Goal: Information Seeking & Learning: Learn about a topic

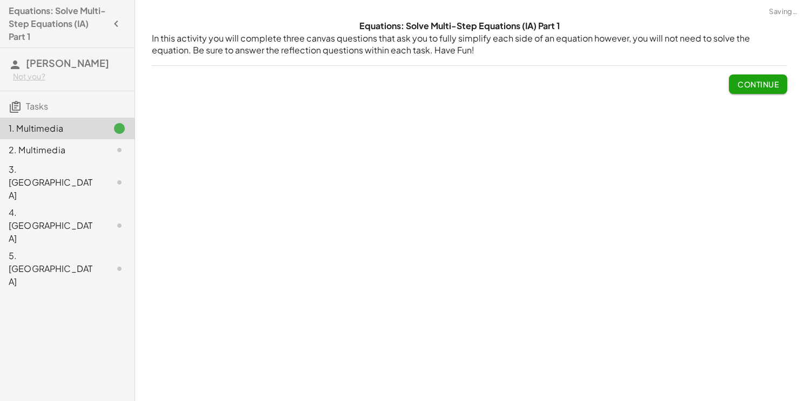
click at [439, 131] on div "Equations: Solve Multi-Step Equations (IA) Part 1 In this activity you will com…" at bounding box center [469, 200] width 669 height 401
click at [759, 88] on span "Continue" at bounding box center [757, 84] width 41 height 10
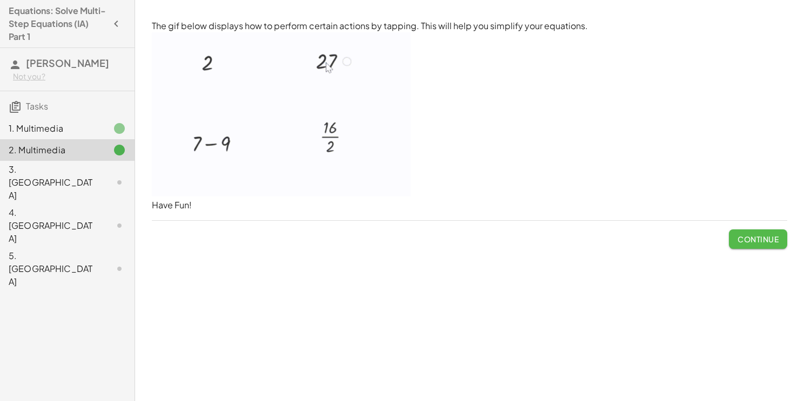
click at [757, 242] on span "Continue" at bounding box center [757, 239] width 41 height 10
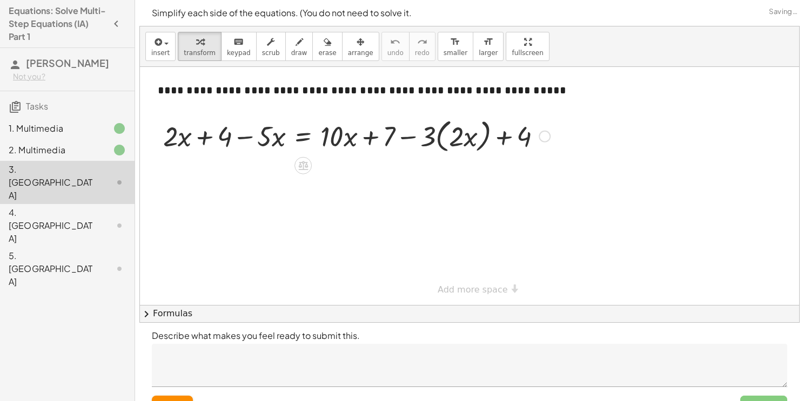
click at [238, 139] on div at bounding box center [357, 135] width 398 height 41
drag, startPoint x: 272, startPoint y: 133, endPoint x: 176, endPoint y: 132, distance: 96.2
click at [176, 132] on div at bounding box center [357, 135] width 398 height 41
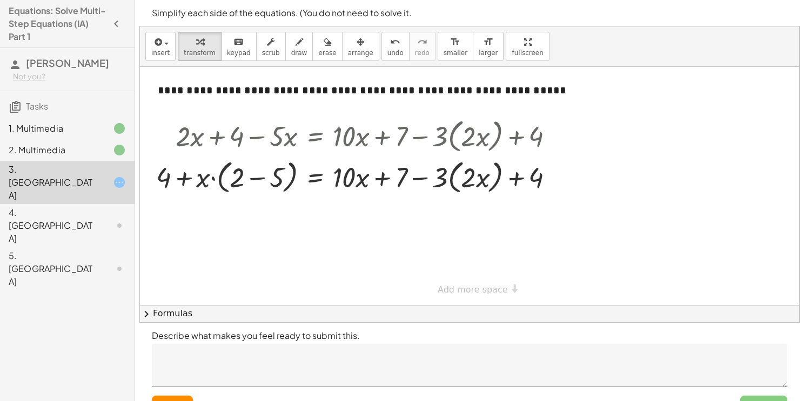
scroll to position [22, 0]
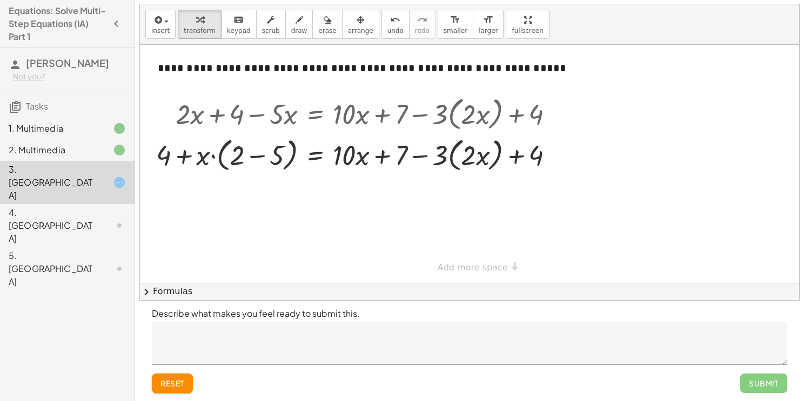
click at [174, 386] on span "reset" at bounding box center [172, 384] width 24 height 10
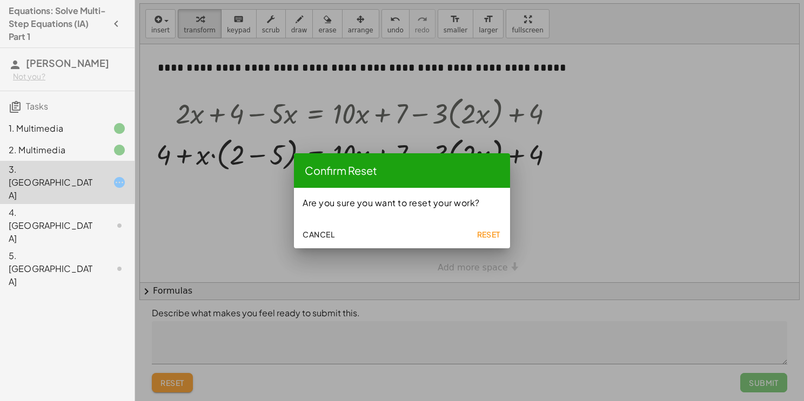
scroll to position [0, 0]
click at [487, 230] on span "Reset" at bounding box center [488, 235] width 24 height 10
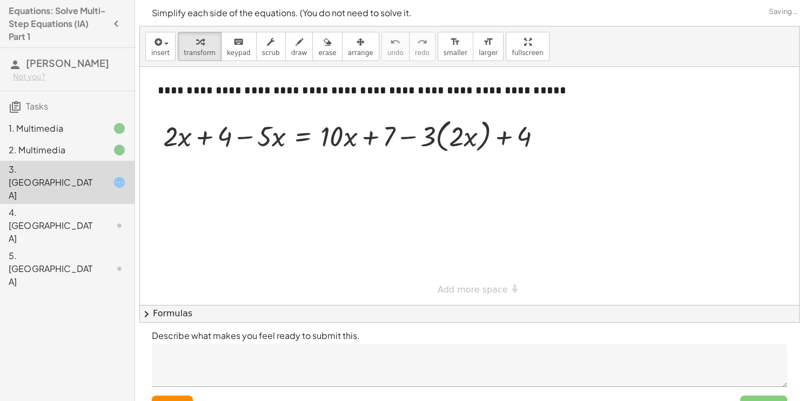
scroll to position [22, 0]
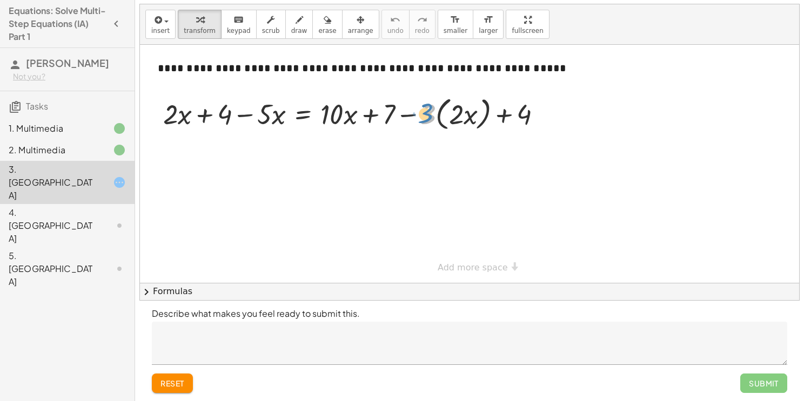
click at [428, 115] on div at bounding box center [357, 113] width 398 height 41
drag, startPoint x: 429, startPoint y: 117, endPoint x: 455, endPoint y: 117, distance: 26.5
click at [455, 117] on div at bounding box center [357, 113] width 398 height 41
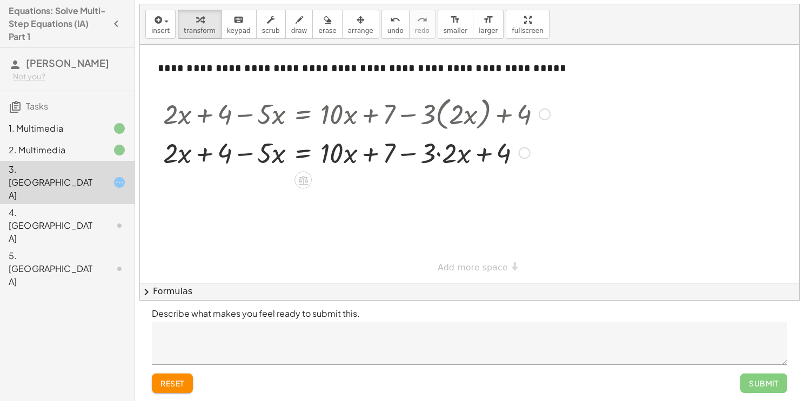
click at [408, 154] on div at bounding box center [357, 152] width 398 height 37
click at [438, 153] on div at bounding box center [357, 152] width 398 height 37
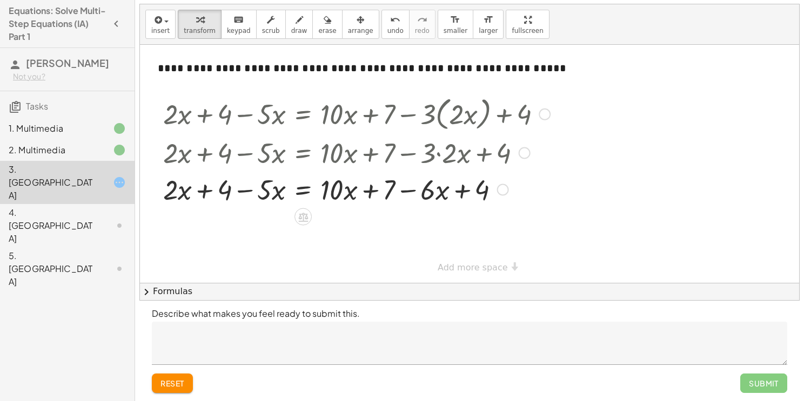
click at [461, 189] on div at bounding box center [357, 189] width 398 height 37
click at [406, 193] on div at bounding box center [357, 189] width 398 height 37
click at [366, 190] on div at bounding box center [357, 189] width 398 height 37
drag, startPoint x: 431, startPoint y: 191, endPoint x: 341, endPoint y: 185, distance: 89.9
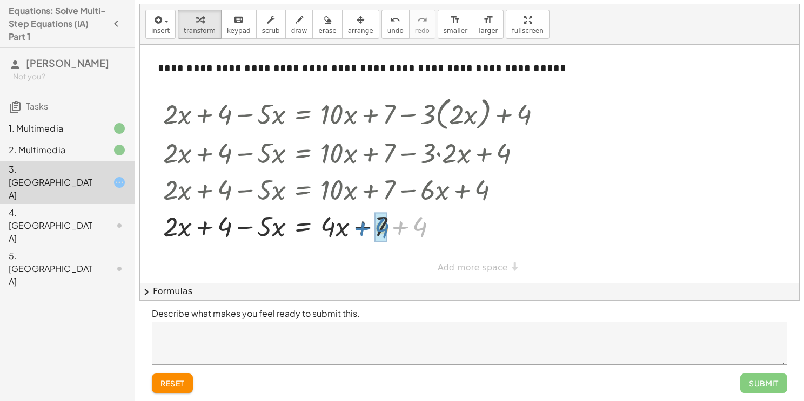
drag, startPoint x: 416, startPoint y: 226, endPoint x: 376, endPoint y: 227, distance: 40.0
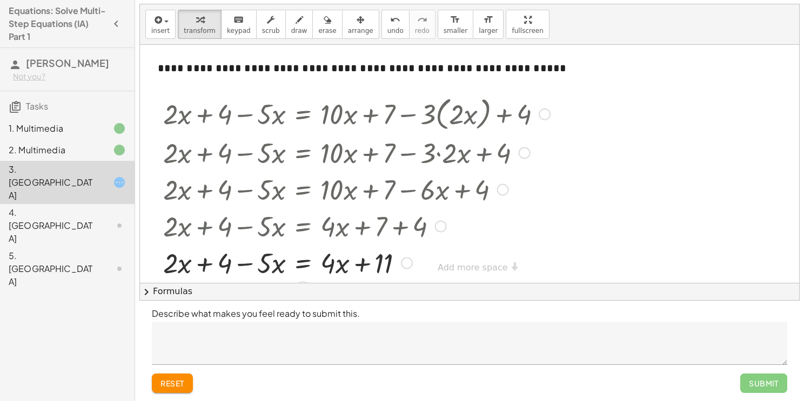
click at [364, 264] on div at bounding box center [357, 262] width 398 height 37
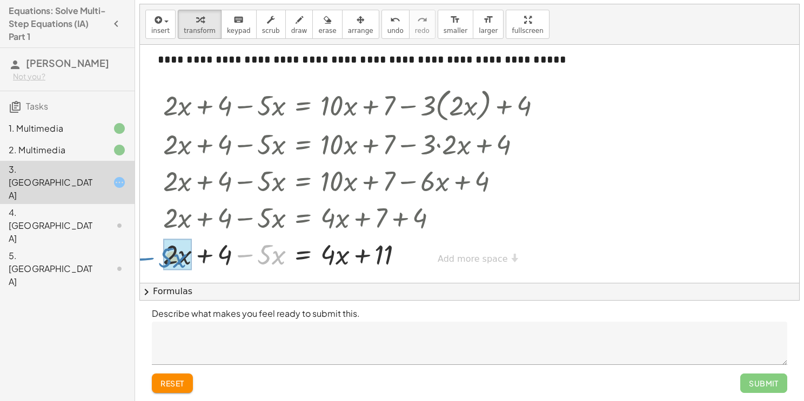
drag, startPoint x: 264, startPoint y: 250, endPoint x: 165, endPoint y: 253, distance: 99.5
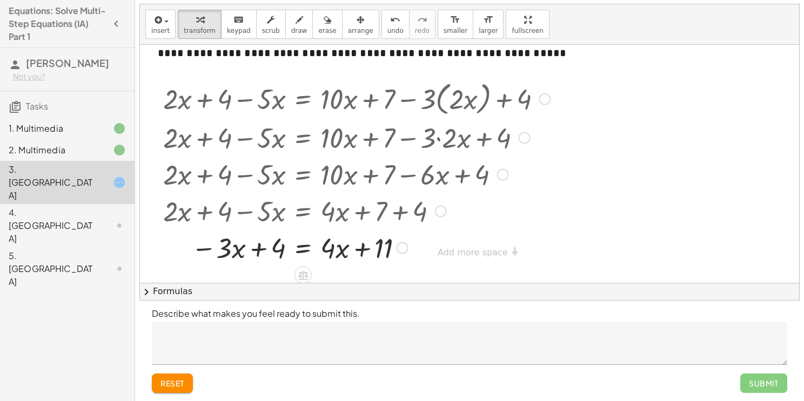
click at [258, 250] on div at bounding box center [357, 247] width 398 height 37
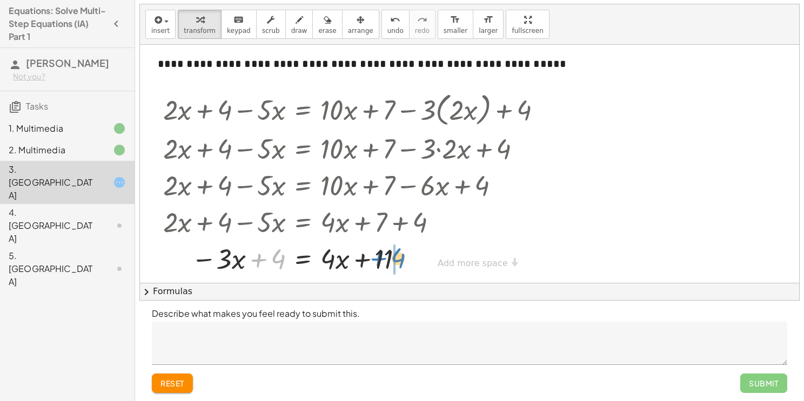
drag, startPoint x: 280, startPoint y: 244, endPoint x: 406, endPoint y: 243, distance: 126.4
click at [406, 243] on div at bounding box center [357, 258] width 398 height 37
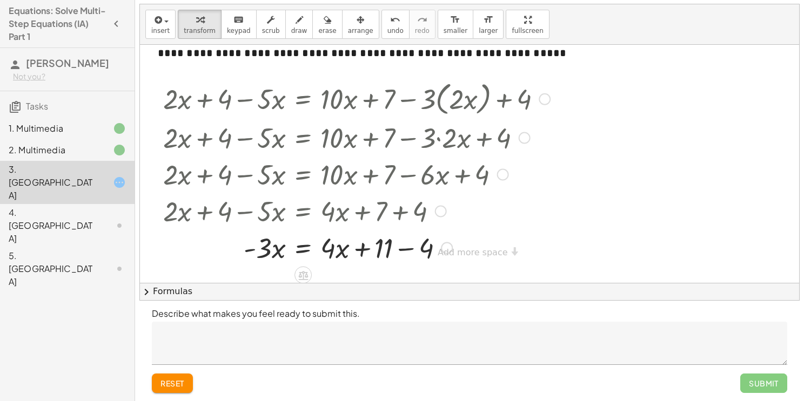
click at [404, 248] on div at bounding box center [357, 247] width 398 height 37
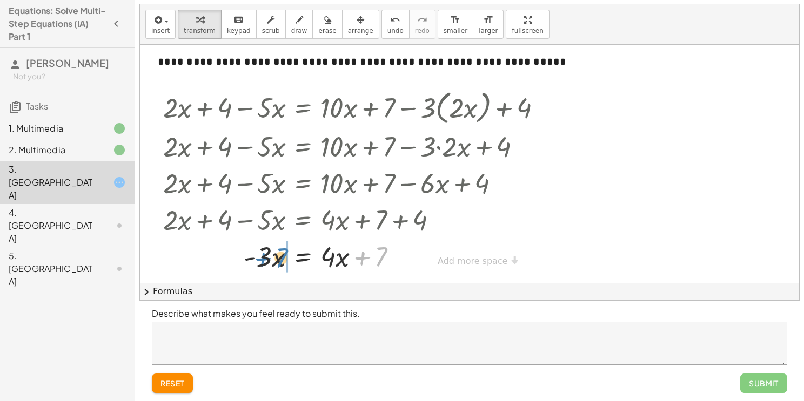
drag, startPoint x: 381, startPoint y: 247, endPoint x: 295, endPoint y: 250, distance: 86.5
click at [295, 250] on div at bounding box center [357, 256] width 398 height 37
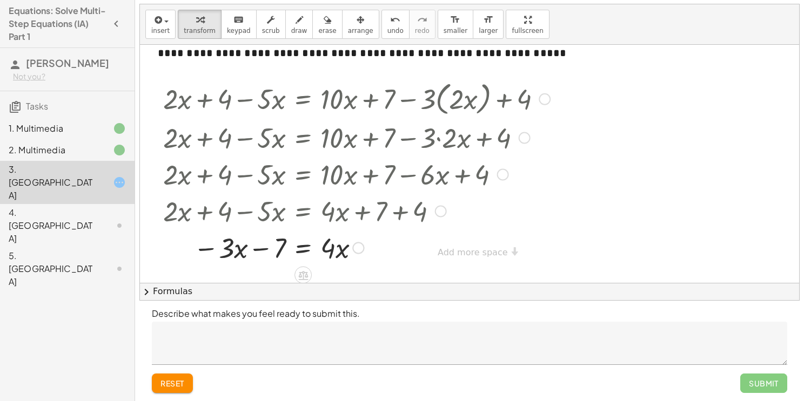
click at [259, 247] on div at bounding box center [357, 247] width 398 height 37
drag, startPoint x: 231, startPoint y: 246, endPoint x: 351, endPoint y: 261, distance: 120.9
click at [351, 261] on div at bounding box center [357, 247] width 398 height 37
click at [327, 249] on div at bounding box center [357, 247] width 398 height 54
click at [279, 246] on div at bounding box center [357, 247] width 398 height 54
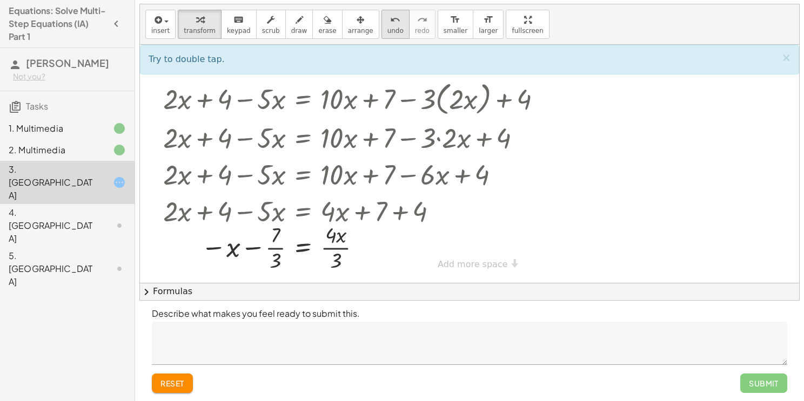
click at [381, 25] on button "undo undo" at bounding box center [395, 24] width 28 height 29
drag, startPoint x: 280, startPoint y: 250, endPoint x: 380, endPoint y: 248, distance: 100.0
click at [380, 248] on div at bounding box center [352, 247] width 404 height 37
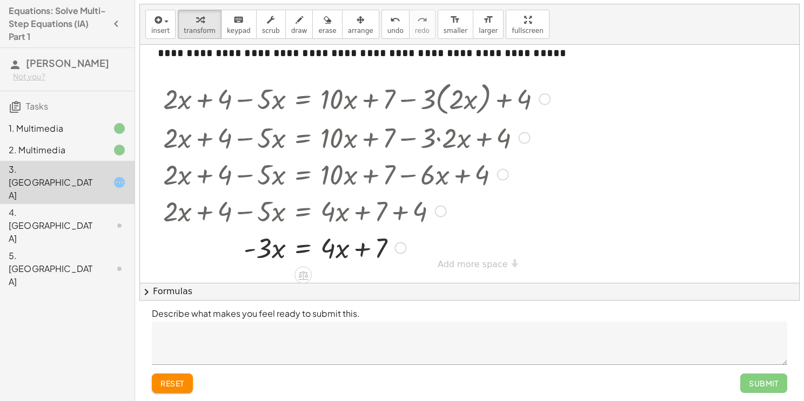
click at [364, 247] on div at bounding box center [357, 247] width 398 height 37
drag, startPoint x: 265, startPoint y: 249, endPoint x: 422, endPoint y: 242, distance: 157.9
click at [422, 242] on div at bounding box center [357, 247] width 398 height 37
click at [398, 247] on div at bounding box center [357, 247] width 398 height 37
drag, startPoint x: 430, startPoint y: 243, endPoint x: 249, endPoint y: 239, distance: 181.0
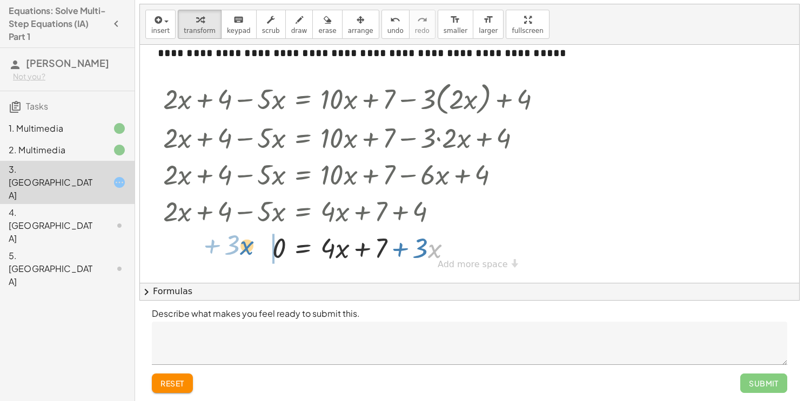
click at [249, 239] on div at bounding box center [357, 247] width 398 height 37
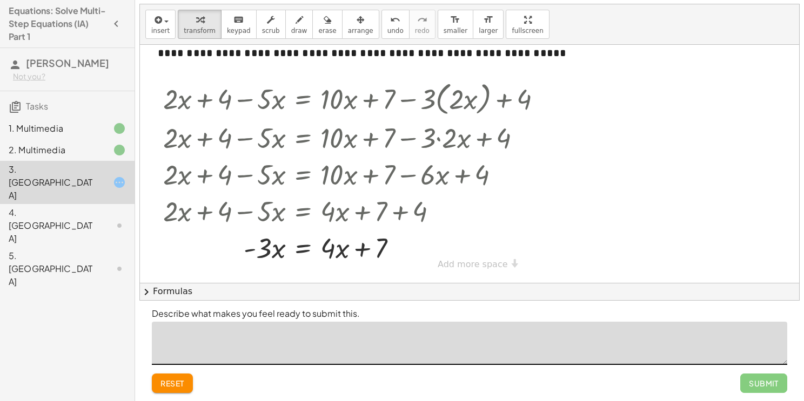
click at [271, 345] on textarea at bounding box center [469, 343] width 635 height 43
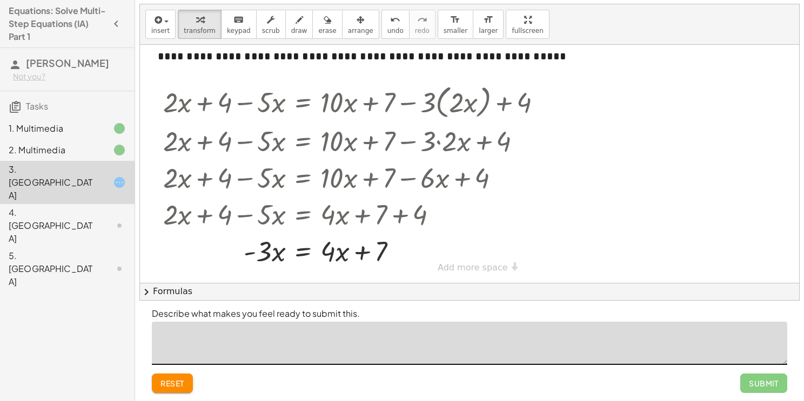
scroll to position [11, 0]
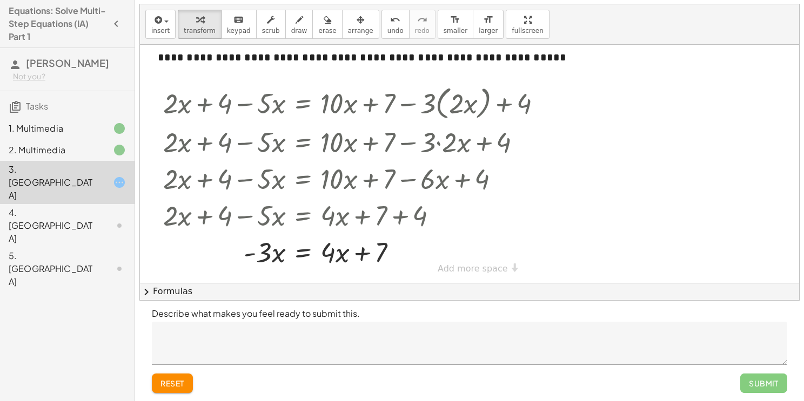
click at [86, 284] on div "Equations: Solve Multi-Step Equations (IA) Part 1 [PERSON_NAME] Not you? Tasks …" at bounding box center [67, 200] width 135 height 401
drag, startPoint x: 331, startPoint y: 246, endPoint x: 345, endPoint y: 244, distance: 13.6
click at [345, 244] on div at bounding box center [357, 251] width 398 height 37
drag, startPoint x: 380, startPoint y: 248, endPoint x: 332, endPoint y: 254, distance: 49.0
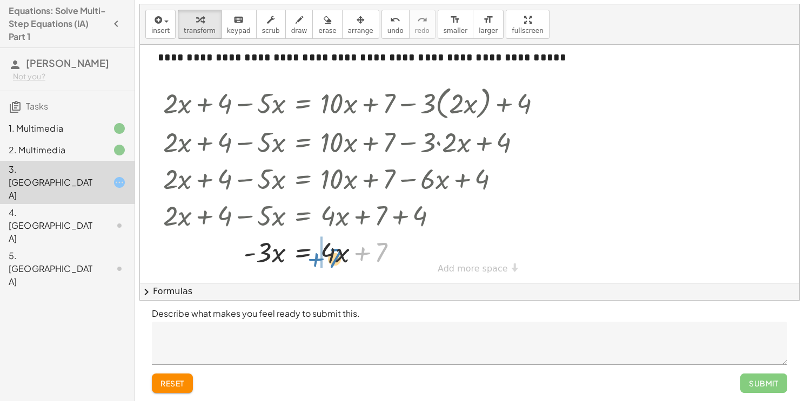
click at [332, 254] on div at bounding box center [357, 251] width 398 height 37
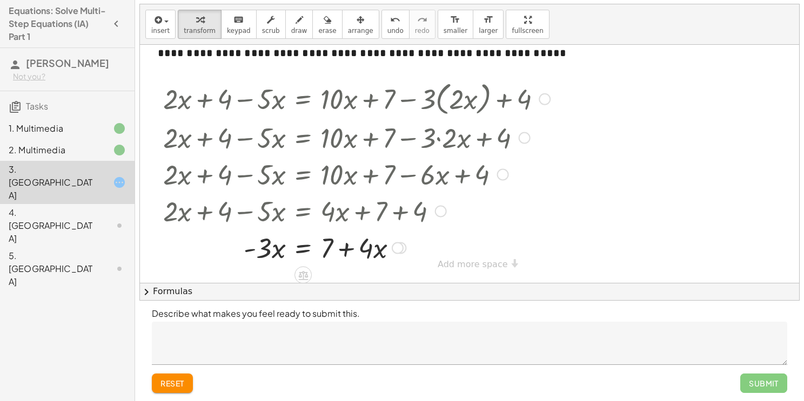
click at [345, 250] on div at bounding box center [357, 247] width 398 height 37
click at [264, 248] on div at bounding box center [357, 247] width 398 height 37
click at [254, 250] on div at bounding box center [357, 247] width 398 height 37
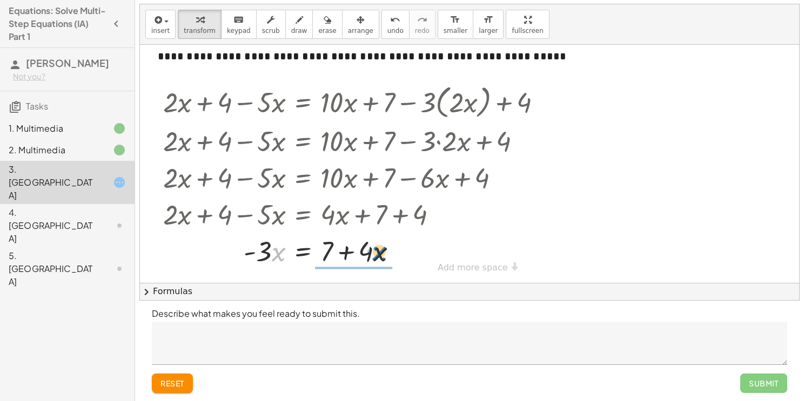
scroll to position [11, 0]
drag, startPoint x: 276, startPoint y: 252, endPoint x: 418, endPoint y: 248, distance: 141.6
click at [418, 248] on div at bounding box center [357, 251] width 398 height 37
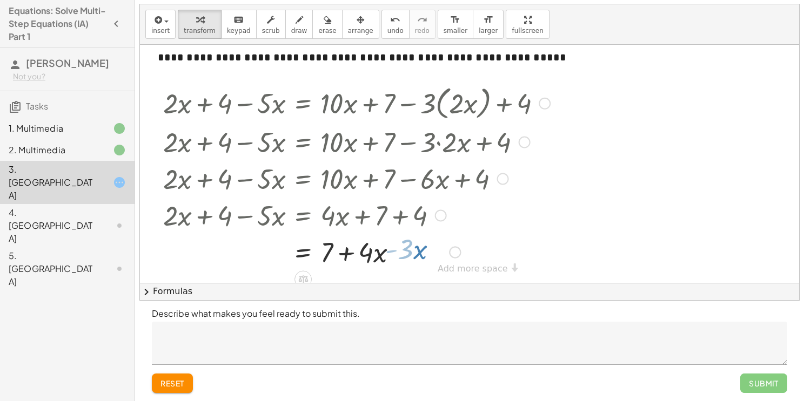
scroll to position [15, 0]
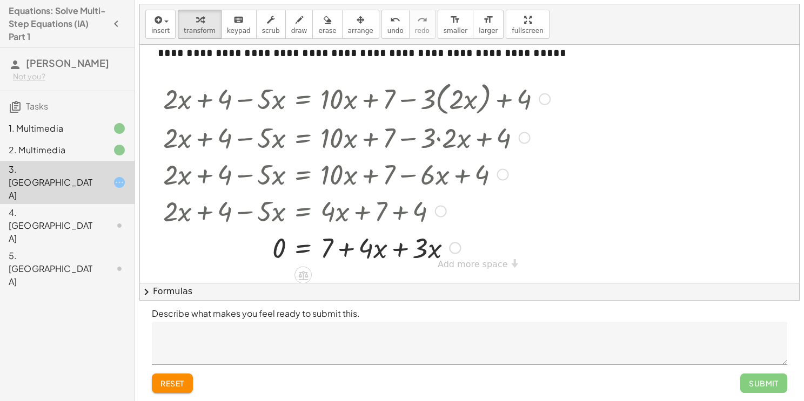
click at [400, 249] on div at bounding box center [357, 247] width 398 height 37
click at [345, 248] on div at bounding box center [357, 247] width 398 height 37
drag, startPoint x: 327, startPoint y: 245, endPoint x: 271, endPoint y: 243, distance: 56.2
click at [271, 243] on div at bounding box center [357, 247] width 398 height 37
click at [278, 248] on div at bounding box center [357, 247] width 398 height 37
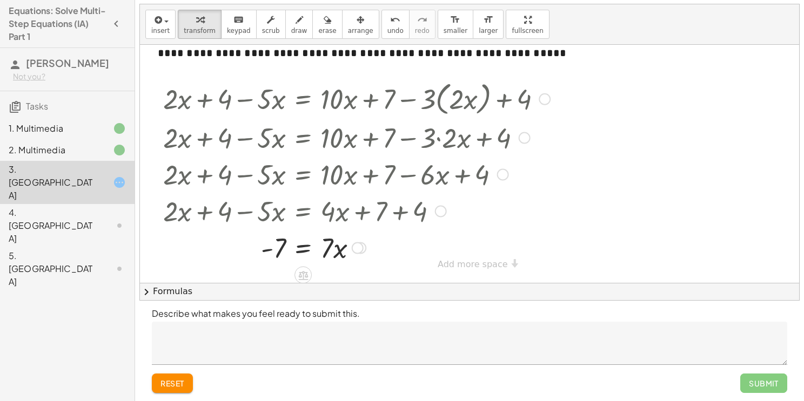
click at [356, 247] on div at bounding box center [358, 249] width 12 height 12
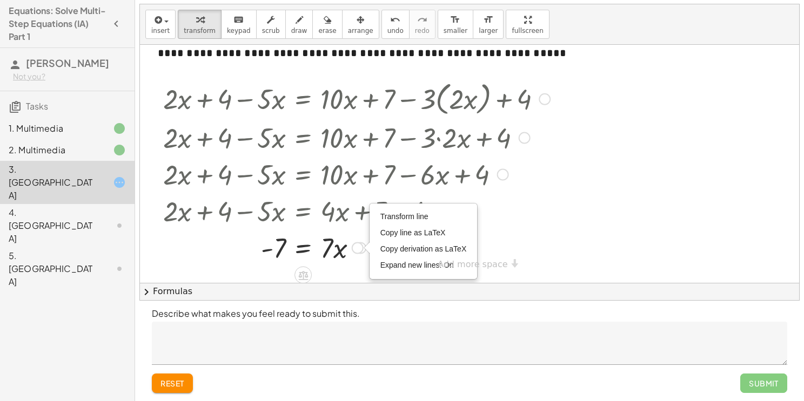
click at [237, 267] on div "+ · 2 · x + 4 − · 5 · x = + · 10 · x + 7 − · 3 · ( · 2 · x ) + 4 + · 2 · x + 4 …" at bounding box center [352, 171] width 411 height 193
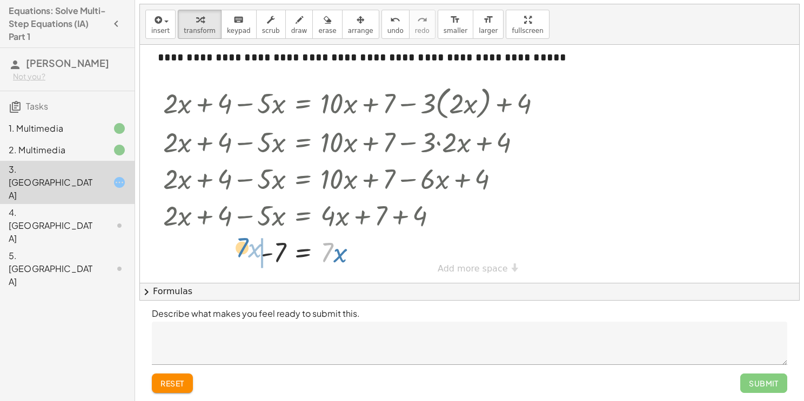
drag, startPoint x: 328, startPoint y: 252, endPoint x: 236, endPoint y: 247, distance: 92.5
click at [236, 247] on div at bounding box center [357, 251] width 398 height 37
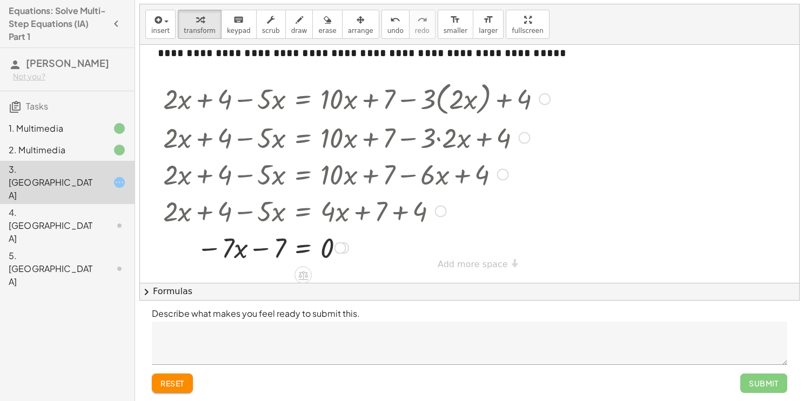
click at [253, 247] on div at bounding box center [357, 247] width 398 height 37
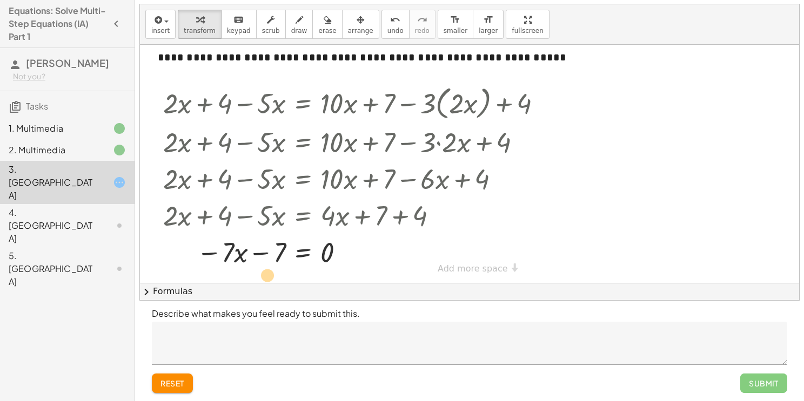
scroll to position [11, 0]
drag, startPoint x: 230, startPoint y: 248, endPoint x: 284, endPoint y: 246, distance: 54.0
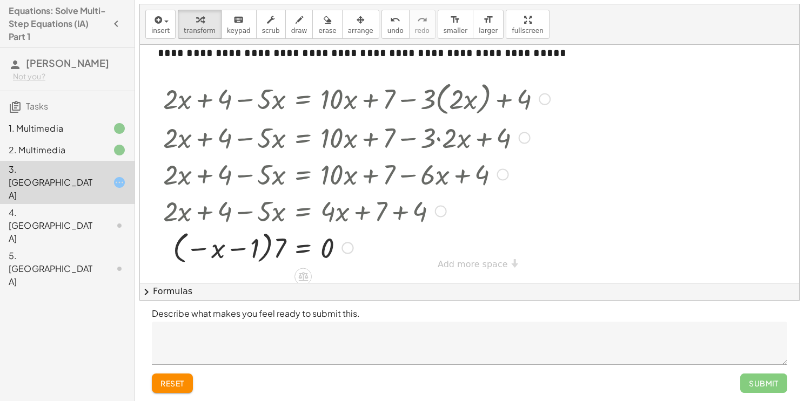
click at [273, 253] on div at bounding box center [357, 246] width 398 height 39
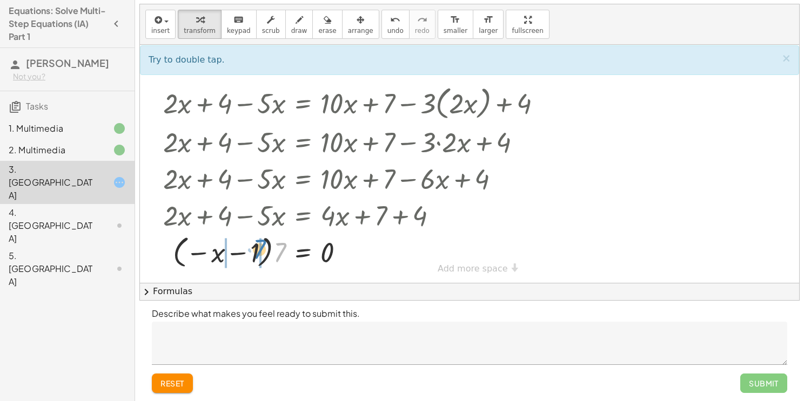
drag, startPoint x: 277, startPoint y: 250, endPoint x: 255, endPoint y: 246, distance: 21.8
click at [255, 246] on div at bounding box center [357, 251] width 398 height 39
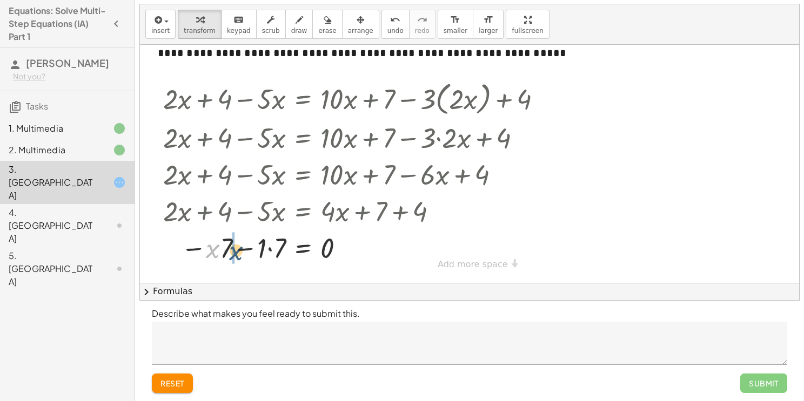
drag, startPoint x: 210, startPoint y: 248, endPoint x: 236, endPoint y: 248, distance: 25.4
click at [236, 248] on div at bounding box center [357, 247] width 398 height 37
click at [268, 251] on div at bounding box center [357, 247] width 398 height 37
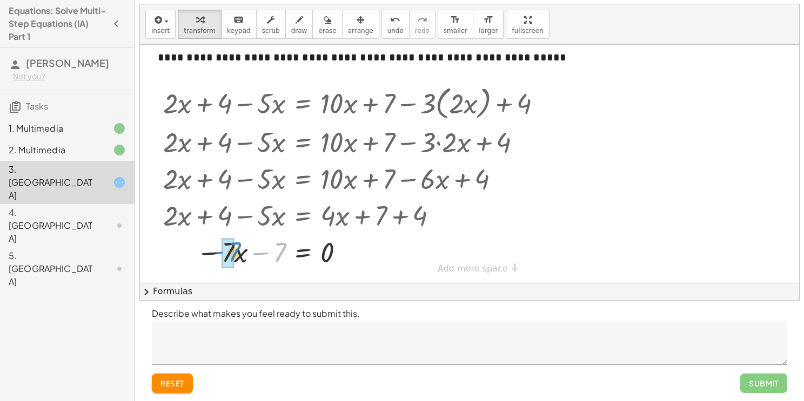
drag, startPoint x: 258, startPoint y: 248, endPoint x: 234, endPoint y: 250, distance: 23.8
click at [234, 250] on div at bounding box center [357, 251] width 398 height 37
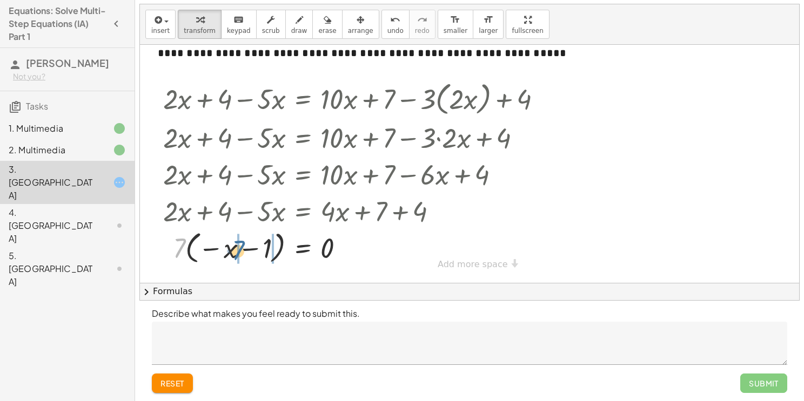
drag, startPoint x: 180, startPoint y: 244, endPoint x: 243, endPoint y: 244, distance: 62.7
click at [243, 244] on div at bounding box center [357, 246] width 398 height 39
click at [264, 248] on div at bounding box center [357, 247] width 398 height 37
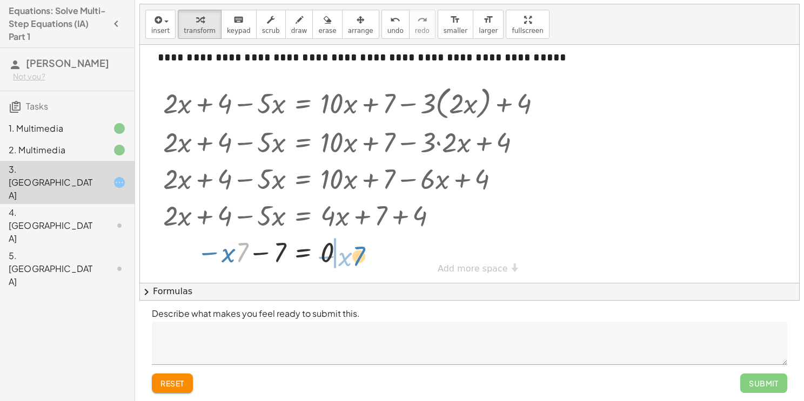
drag, startPoint x: 240, startPoint y: 244, endPoint x: 359, endPoint y: 247, distance: 118.9
click at [359, 247] on div at bounding box center [357, 251] width 398 height 37
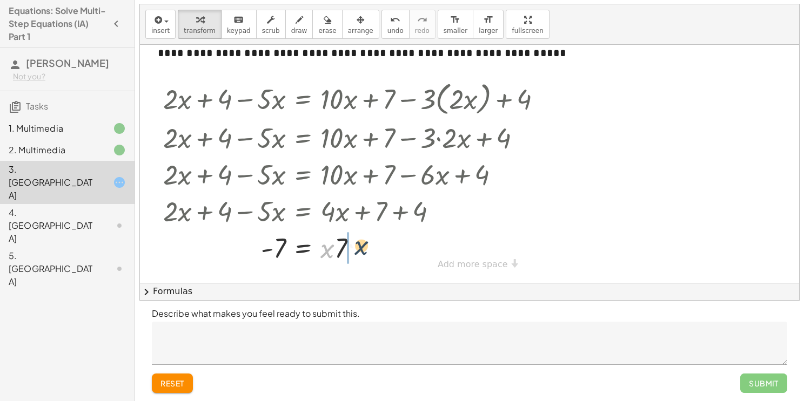
drag, startPoint x: 332, startPoint y: 247, endPoint x: 377, endPoint y: 247, distance: 44.8
click at [377, 247] on div at bounding box center [357, 247] width 398 height 37
drag, startPoint x: 331, startPoint y: 243, endPoint x: 282, endPoint y: 261, distance: 52.5
click at [282, 261] on div at bounding box center [357, 247] width 398 height 37
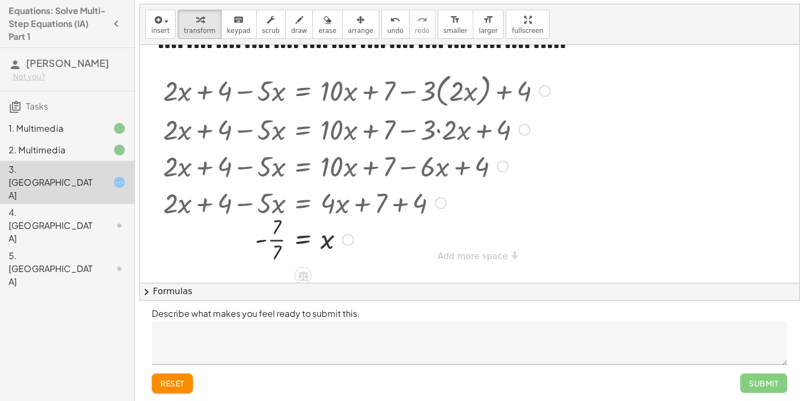
click at [280, 240] on div at bounding box center [357, 239] width 398 height 54
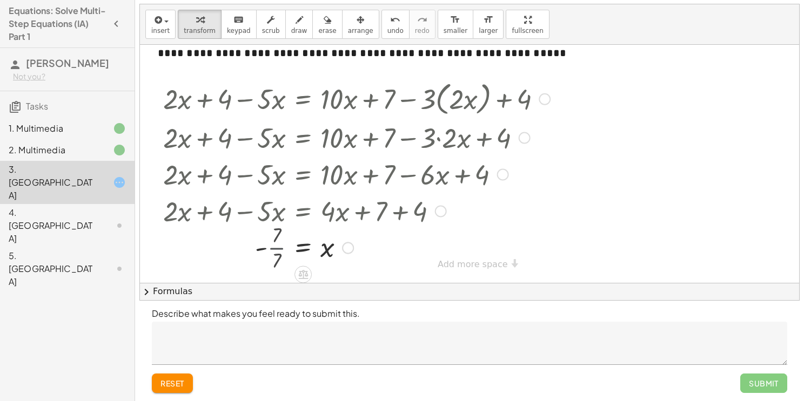
scroll to position [15, 0]
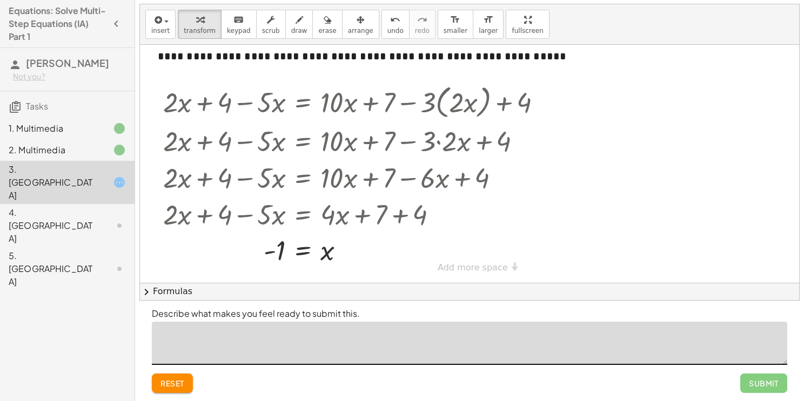
click at [291, 338] on textarea at bounding box center [469, 343] width 635 height 43
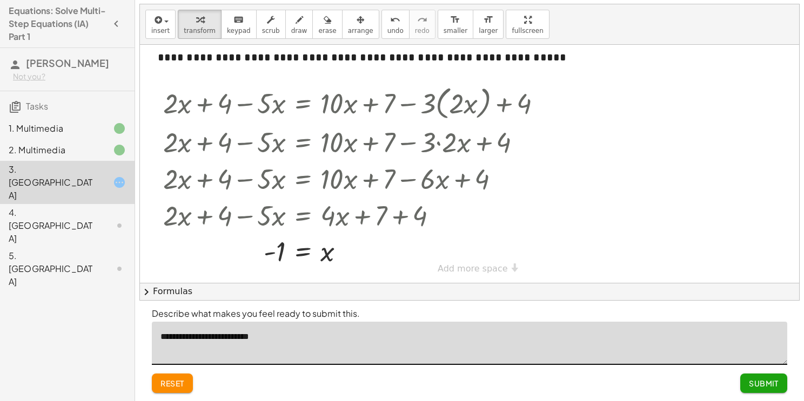
type textarea "**********"
click at [761, 381] on span "Submit" at bounding box center [764, 384] width 30 height 10
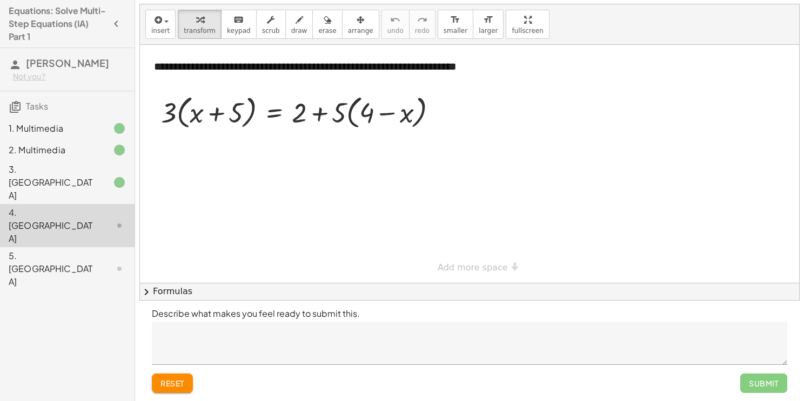
click at [444, 185] on div at bounding box center [469, 164] width 659 height 238
drag, startPoint x: 170, startPoint y: 120, endPoint x: 205, endPoint y: 120, distance: 35.1
click at [205, 120] on div at bounding box center [303, 111] width 295 height 41
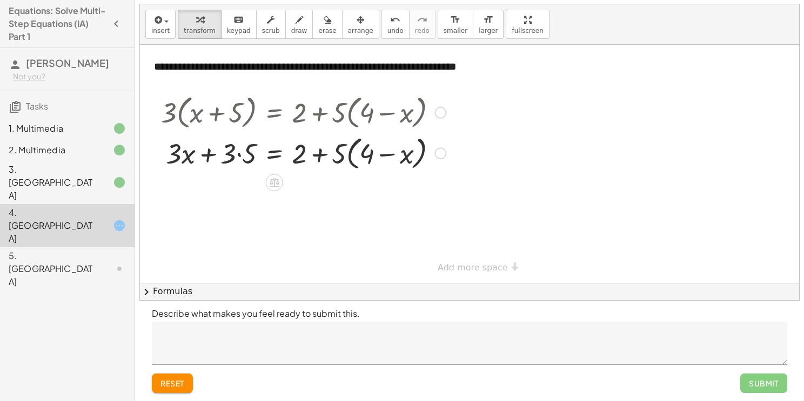
click at [239, 156] on div at bounding box center [303, 152] width 295 height 41
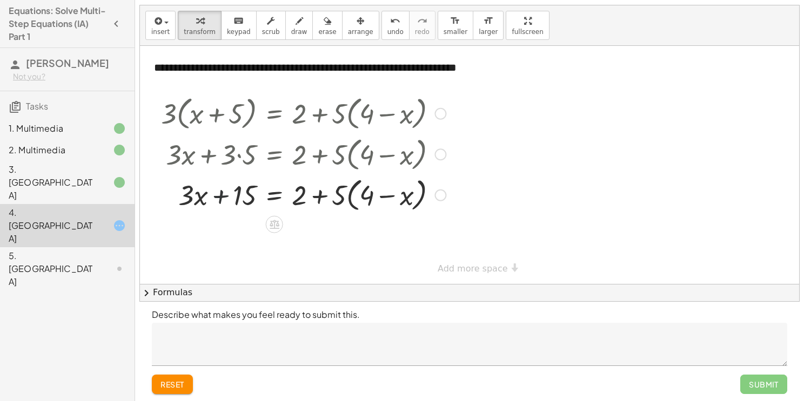
click at [224, 198] on div at bounding box center [303, 194] width 295 height 41
drag, startPoint x: 338, startPoint y: 197, endPoint x: 371, endPoint y: 192, distance: 32.7
click at [371, 192] on div at bounding box center [303, 194] width 295 height 41
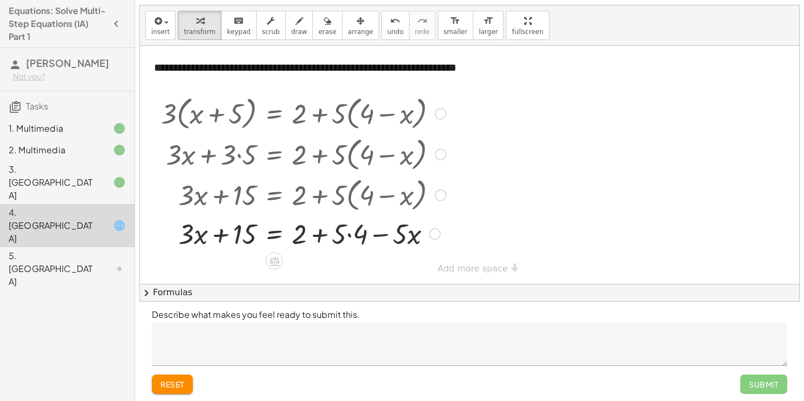
click at [344, 234] on div at bounding box center [303, 233] width 295 height 37
click at [319, 234] on div at bounding box center [303, 233] width 295 height 37
click at [351, 231] on div at bounding box center [303, 233] width 295 height 37
click at [319, 233] on div at bounding box center [303, 233] width 295 height 37
drag, startPoint x: 311, startPoint y: 237, endPoint x: 257, endPoint y: 239, distance: 53.5
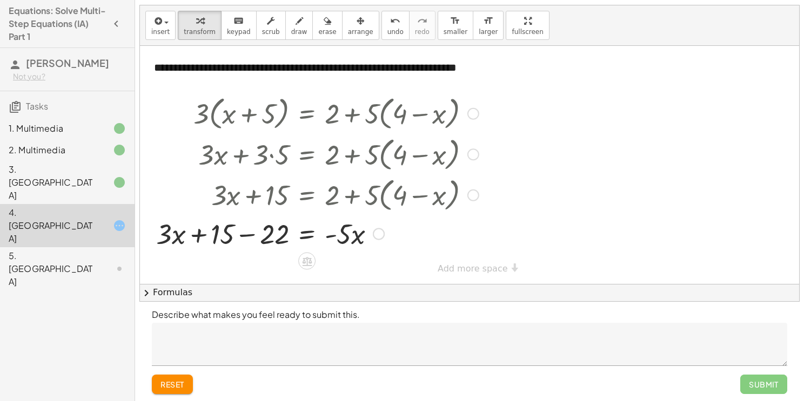
click at [246, 231] on div at bounding box center [317, 233] width 333 height 37
drag, startPoint x: 280, startPoint y: 237, endPoint x: 381, endPoint y: 241, distance: 100.5
click at [381, 241] on div at bounding box center [335, 233] width 295 height 37
click at [387, 233] on div at bounding box center [335, 233] width 295 height 37
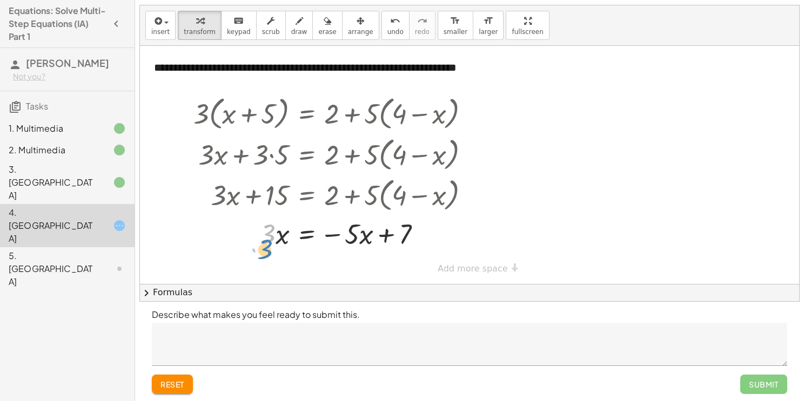
drag, startPoint x: 270, startPoint y: 230, endPoint x: 265, endPoint y: 238, distance: 9.4
click at [265, 238] on div at bounding box center [335, 233] width 295 height 37
drag, startPoint x: 283, startPoint y: 234, endPoint x: 273, endPoint y: 226, distance: 13.0
click at [273, 226] on div at bounding box center [335, 233] width 295 height 37
click at [351, 234] on div at bounding box center [335, 233] width 295 height 37
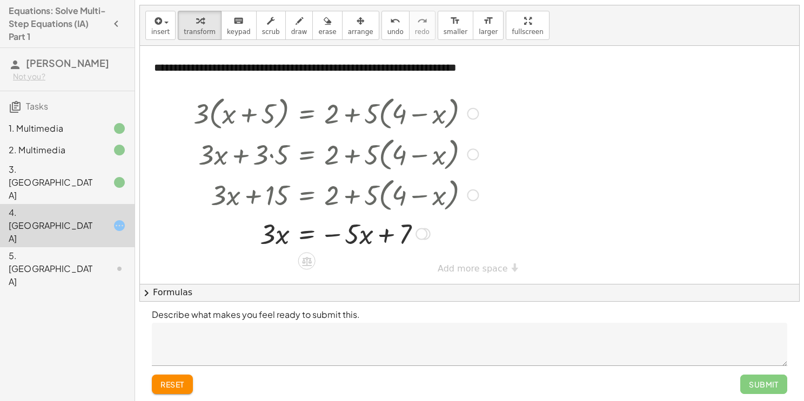
click at [334, 234] on div at bounding box center [335, 233] width 295 height 37
drag, startPoint x: 334, startPoint y: 234, endPoint x: 409, endPoint y: 225, distance: 75.6
click at [409, 225] on div at bounding box center [335, 233] width 295 height 37
click at [351, 237] on div at bounding box center [335, 233] width 295 height 37
click at [380, 237] on div at bounding box center [335, 233] width 295 height 37
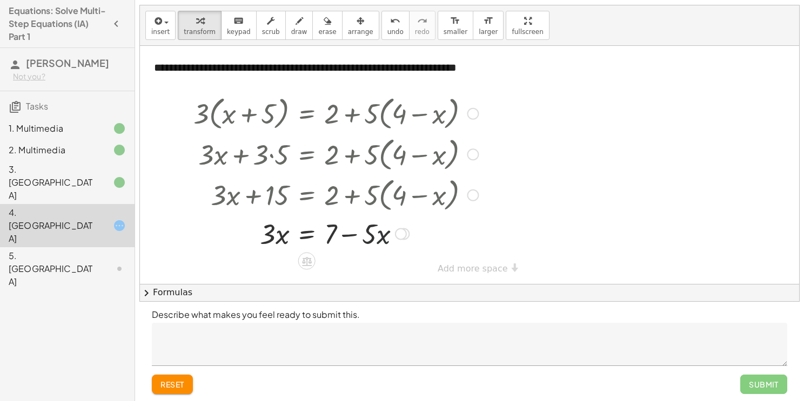
click at [380, 237] on div at bounding box center [335, 233] width 295 height 37
click at [276, 233] on div at bounding box center [335, 233] width 295 height 37
drag, startPoint x: 268, startPoint y: 229, endPoint x: 298, endPoint y: 230, distance: 29.2
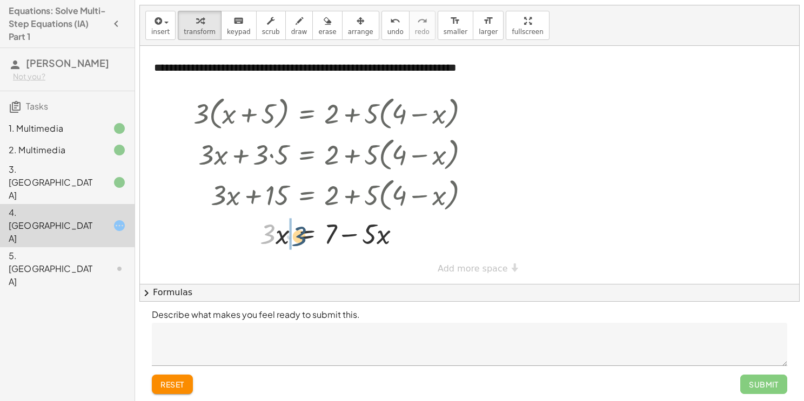
click at [298, 230] on div at bounding box center [335, 233] width 295 height 37
drag, startPoint x: 260, startPoint y: 231, endPoint x: 300, endPoint y: 231, distance: 39.4
click at [300, 231] on div at bounding box center [335, 233] width 295 height 37
drag, startPoint x: 258, startPoint y: 238, endPoint x: 285, endPoint y: 235, distance: 26.6
click at [285, 235] on div at bounding box center [335, 233] width 295 height 37
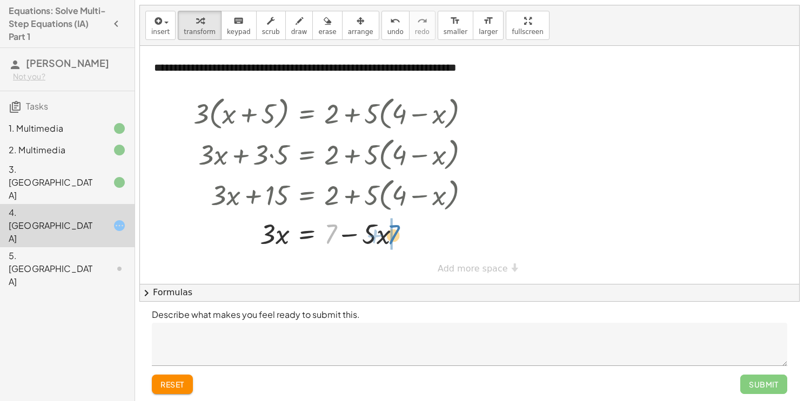
drag, startPoint x: 328, startPoint y: 233, endPoint x: 392, endPoint y: 234, distance: 63.8
click at [392, 234] on div at bounding box center [335, 233] width 295 height 37
click at [381, 232] on div at bounding box center [335, 233] width 295 height 37
drag, startPoint x: 422, startPoint y: 233, endPoint x: 472, endPoint y: 195, distance: 62.8
click at [307, 114] on div "· 3 · ( + x + 5 ) = + 2 + · 5 · ( + 4 − x ) + · 3 · x + · 3 · 5 = + 2 + · 5 · (…" at bounding box center [307, 114] width 0 height 0
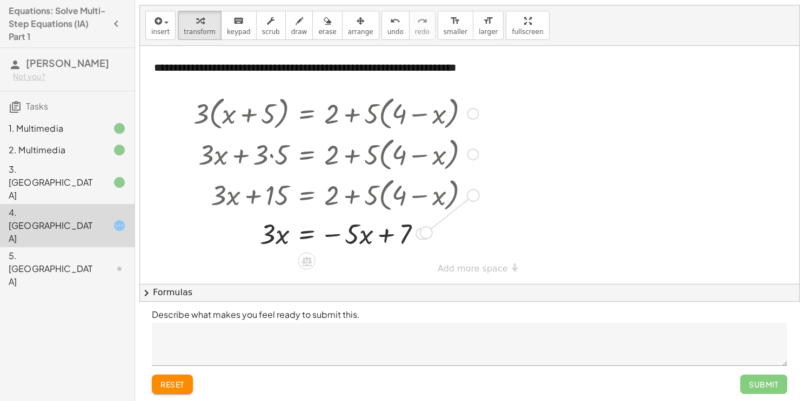
drag, startPoint x: 472, startPoint y: 196, endPoint x: 421, endPoint y: 236, distance: 64.6
click at [307, 114] on div "· 3 · ( + x + 5 ) = + 2 + · 5 · ( + 4 − x ) + · 3 · x + · 3 · 5 = + 2 + · 5 · (…" at bounding box center [307, 114] width 0 height 0
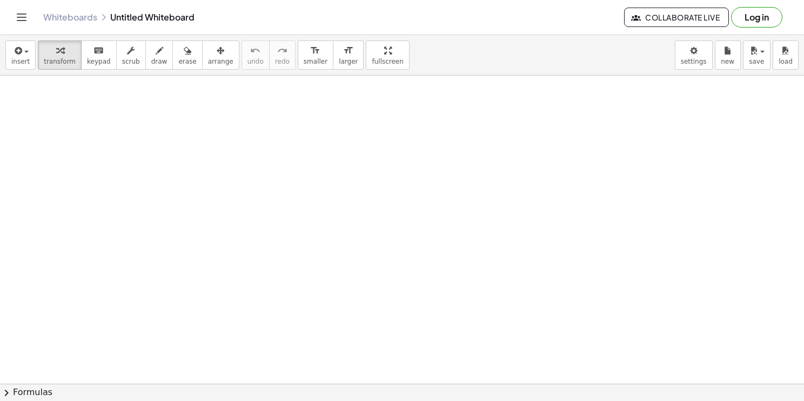
scroll to position [92, 0]
click at [194, 164] on div at bounding box center [402, 327] width 804 height 688
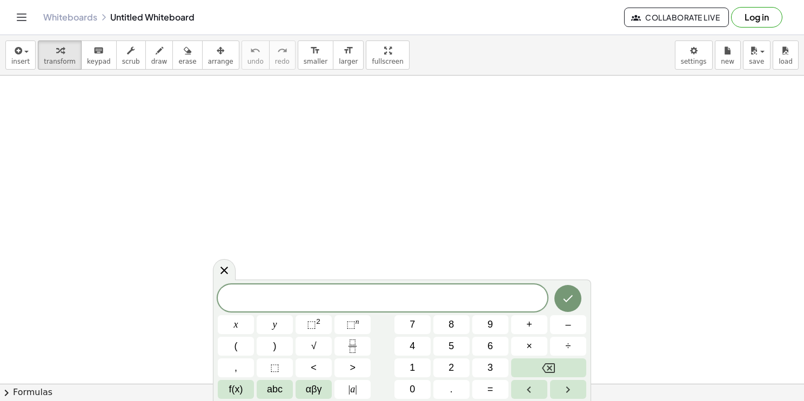
click at [319, 304] on span "​" at bounding box center [383, 299] width 330 height 15
click at [243, 341] on button "(" at bounding box center [236, 346] width 36 height 19
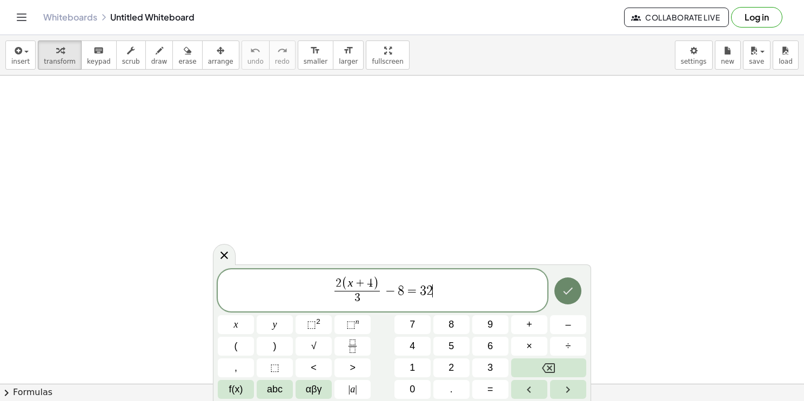
click at [569, 300] on button "Done" at bounding box center [567, 291] width 27 height 27
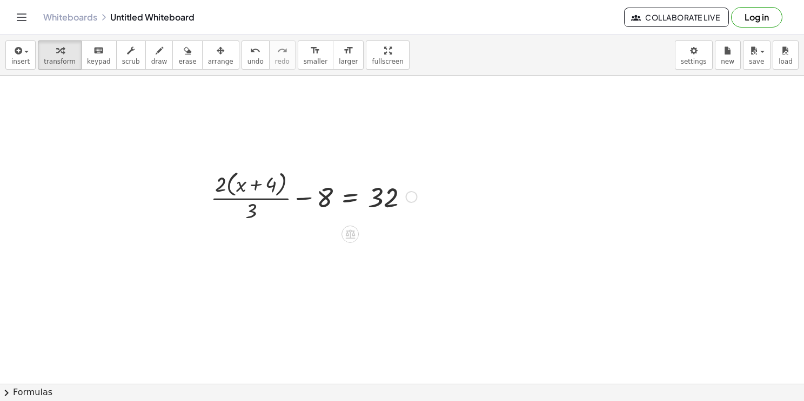
click at [277, 198] on div at bounding box center [313, 195] width 217 height 57
click at [258, 187] on div at bounding box center [313, 195] width 217 height 57
drag, startPoint x: 221, startPoint y: 185, endPoint x: 246, endPoint y: 185, distance: 24.9
click at [246, 185] on div at bounding box center [313, 195] width 217 height 57
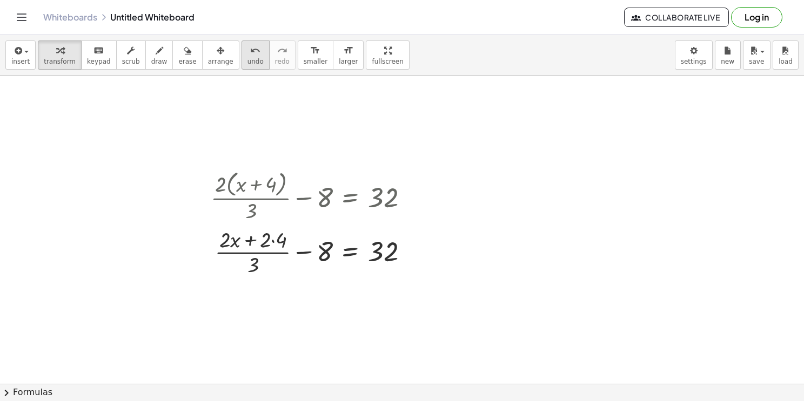
click at [247, 58] on span "undo" at bounding box center [255, 62] width 16 height 8
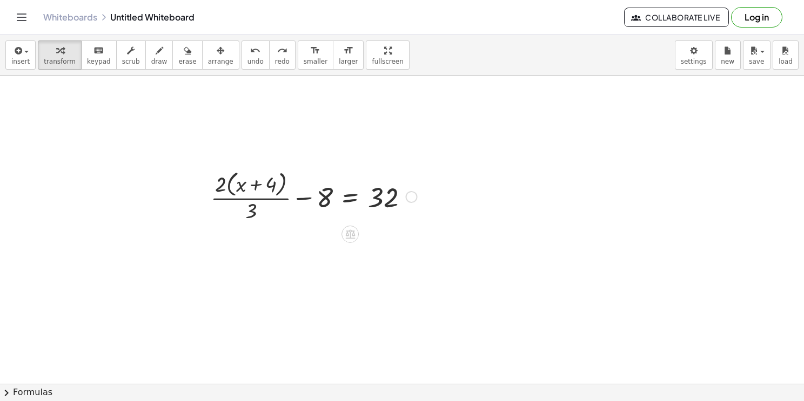
click at [348, 200] on div at bounding box center [313, 195] width 217 height 57
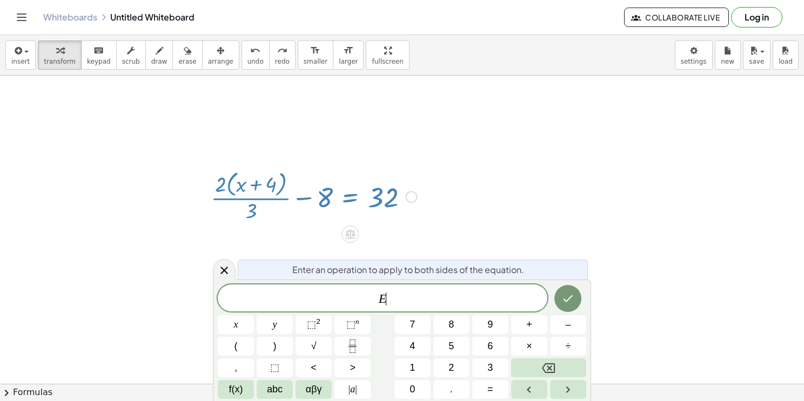
click at [193, 283] on div at bounding box center [402, 327] width 804 height 688
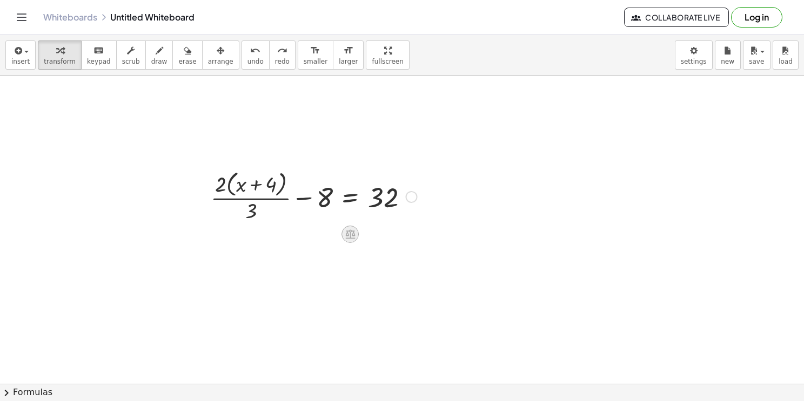
click at [348, 236] on icon at bounding box center [350, 234] width 10 height 9
click at [350, 233] on span "×" at bounding box center [350, 235] width 6 height 16
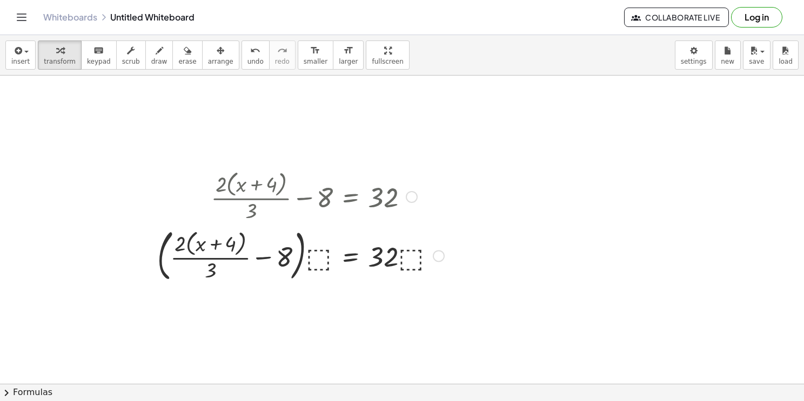
click at [316, 192] on div at bounding box center [301, 195] width 298 height 57
click at [321, 259] on div at bounding box center [301, 255] width 298 height 61
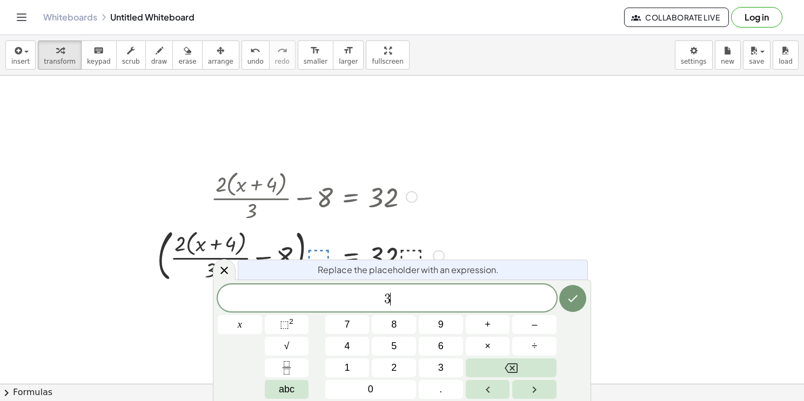
click at [411, 252] on div at bounding box center [301, 255] width 298 height 61
click at [576, 294] on icon "Done" at bounding box center [572, 298] width 13 height 13
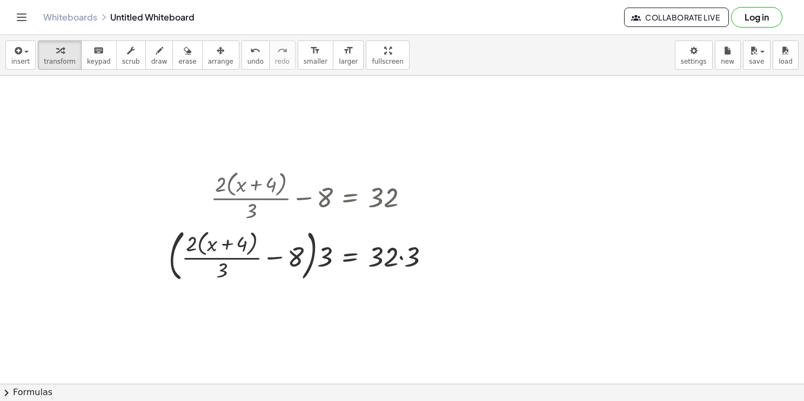
click at [366, 334] on div at bounding box center [402, 327] width 804 height 688
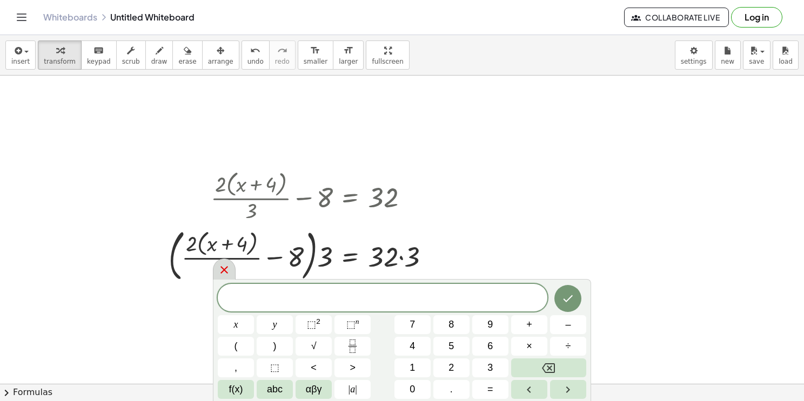
click at [228, 275] on icon at bounding box center [224, 270] width 13 height 13
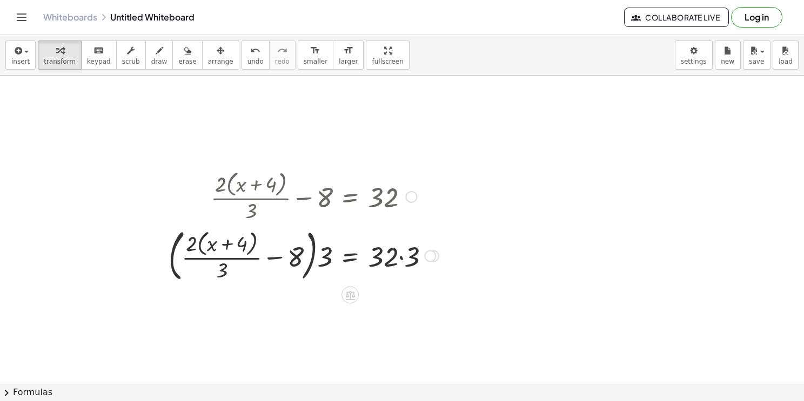
click at [401, 258] on div at bounding box center [303, 255] width 281 height 61
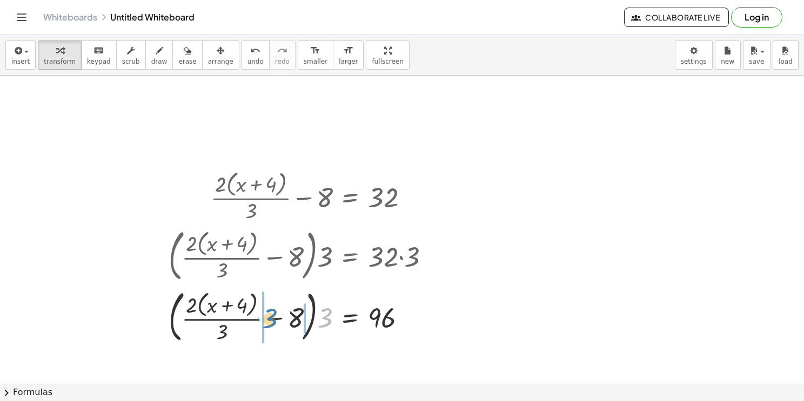
drag, startPoint x: 323, startPoint y: 318, endPoint x: 268, endPoint y: 318, distance: 55.1
click at [268, 318] on div at bounding box center [303, 316] width 281 height 61
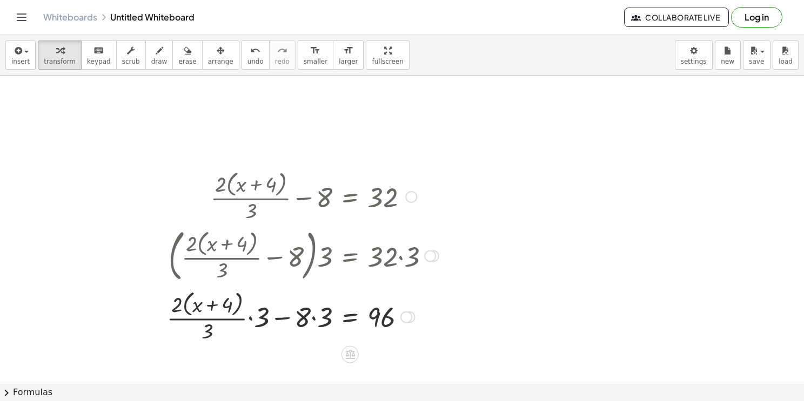
click at [315, 319] on div at bounding box center [303, 316] width 283 height 57
click at [291, 317] on div at bounding box center [303, 316] width 281 height 57
click at [256, 319] on div at bounding box center [303, 316] width 281 height 57
click at [261, 318] on div at bounding box center [303, 316] width 281 height 57
click at [294, 317] on div at bounding box center [303, 316] width 281 height 57
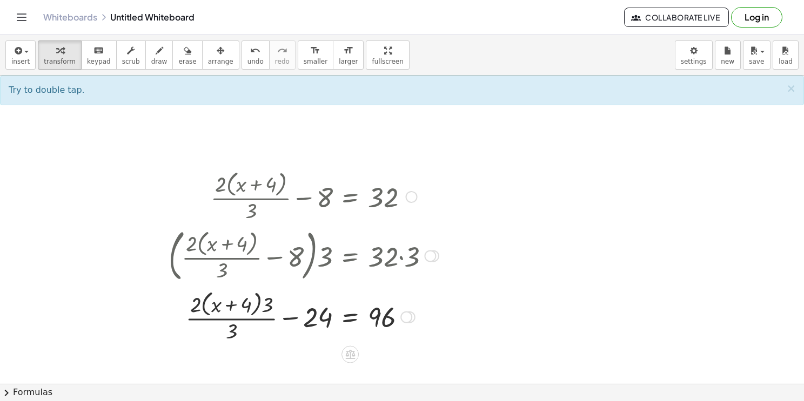
click at [257, 317] on div at bounding box center [303, 316] width 281 height 57
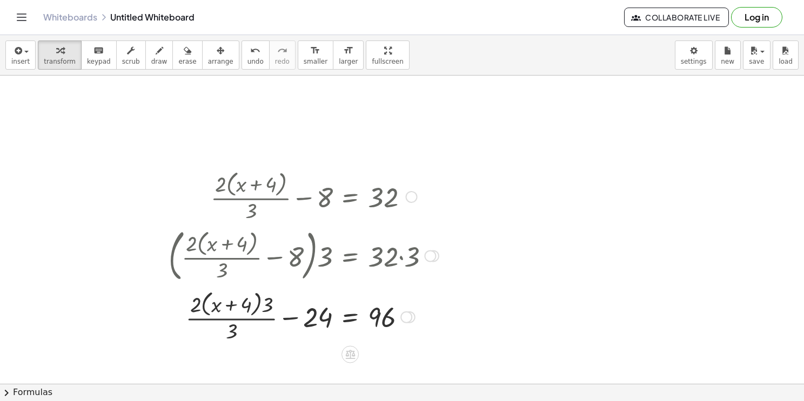
click at [255, 320] on div at bounding box center [303, 316] width 281 height 57
click at [433, 254] on div at bounding box center [430, 256] width 12 height 12
click at [433, 254] on div "Go back to this line Copy line as LaTeX Copy derivation as LaTeX" at bounding box center [430, 256] width 12 height 12
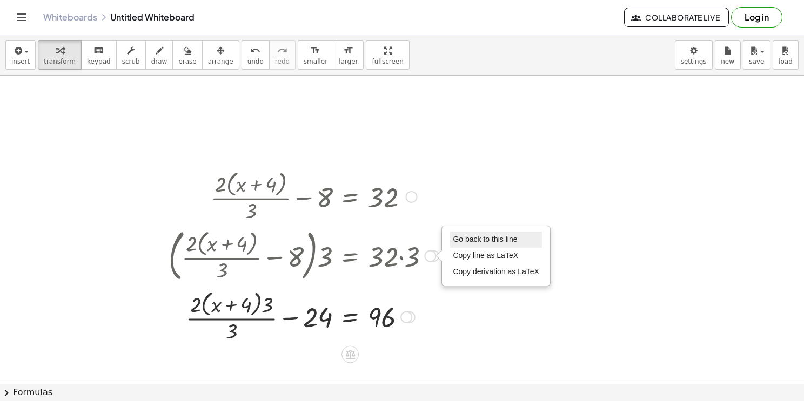
click at [465, 238] on span "Go back to this line" at bounding box center [485, 239] width 64 height 9
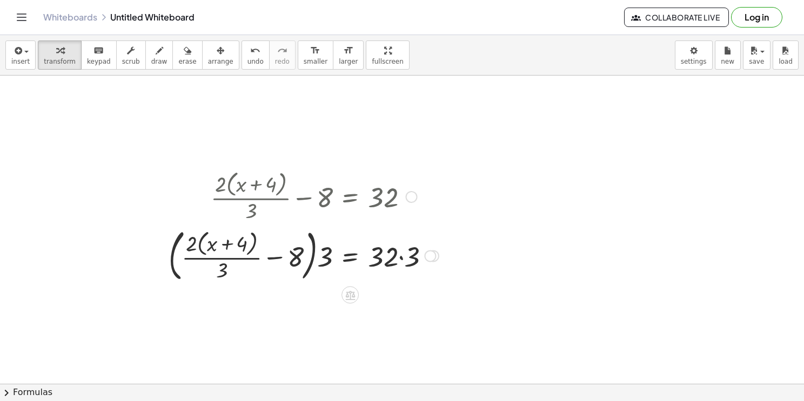
click at [401, 256] on div at bounding box center [303, 255] width 281 height 61
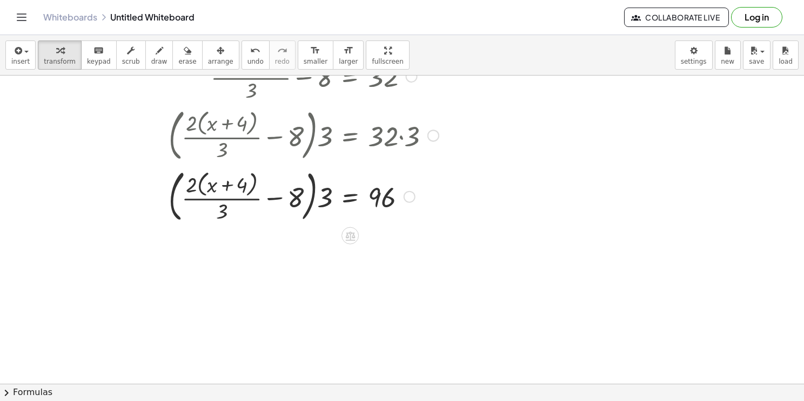
scroll to position [218, 0]
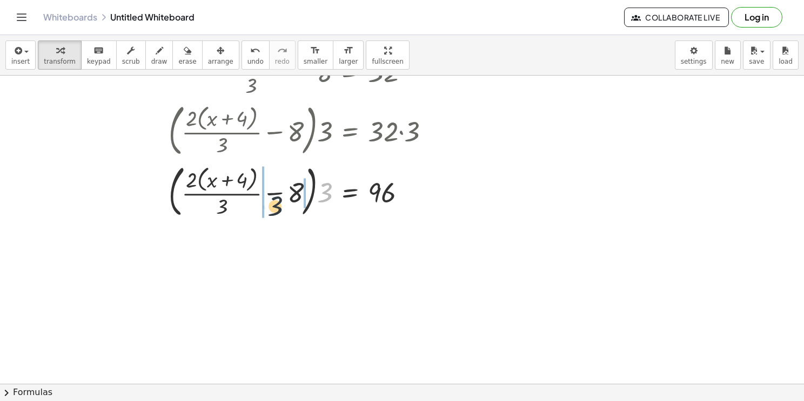
drag, startPoint x: 289, startPoint y: 208, endPoint x: 268, endPoint y: 200, distance: 22.6
click at [268, 200] on div at bounding box center [303, 190] width 281 height 61
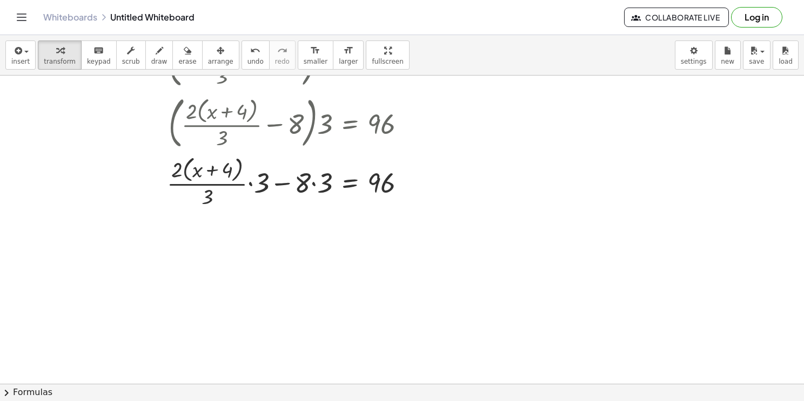
scroll to position [295, 0]
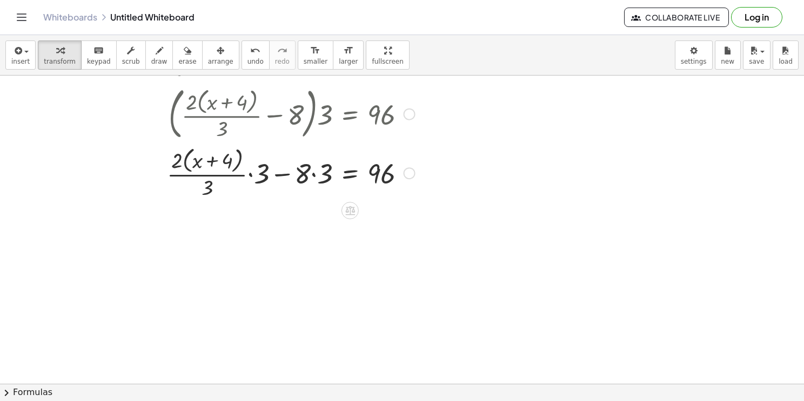
click at [312, 179] on div at bounding box center [303, 172] width 283 height 57
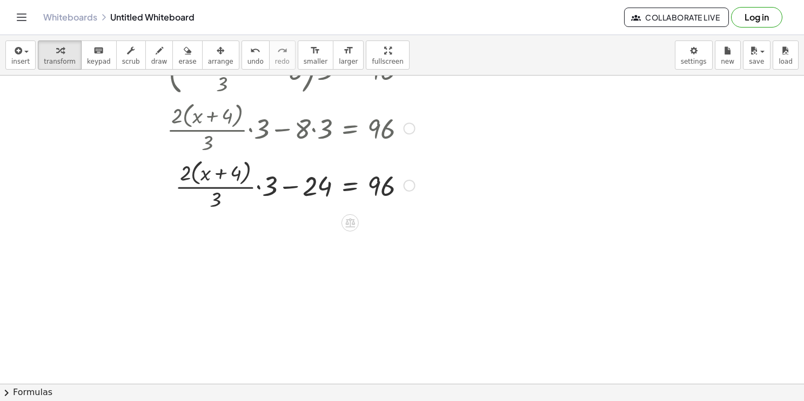
scroll to position [374, 0]
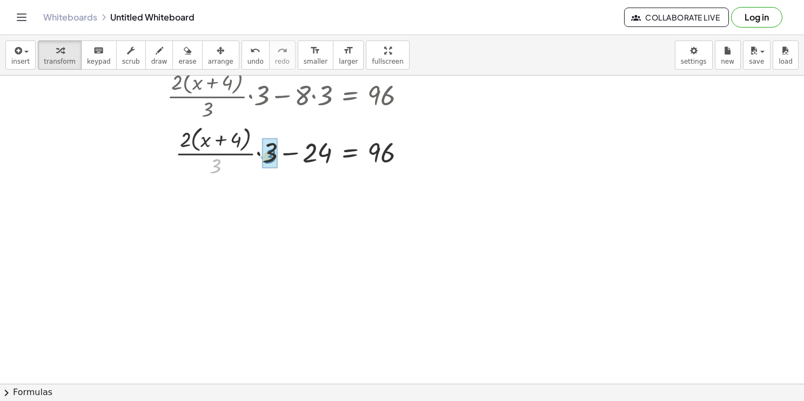
drag, startPoint x: 218, startPoint y: 164, endPoint x: 275, endPoint y: 153, distance: 57.6
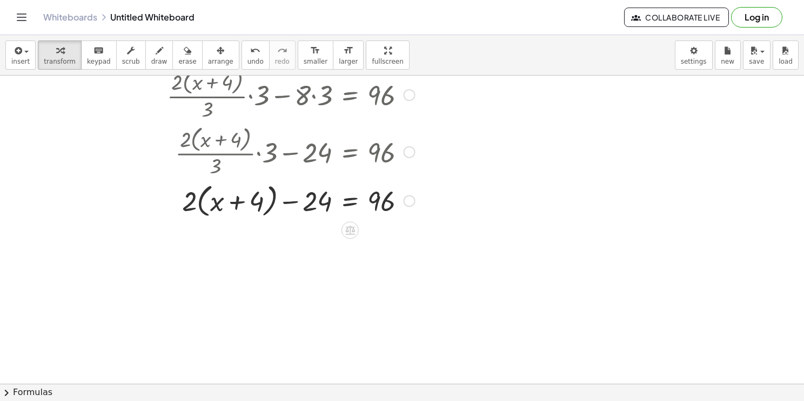
scroll to position [391, 0]
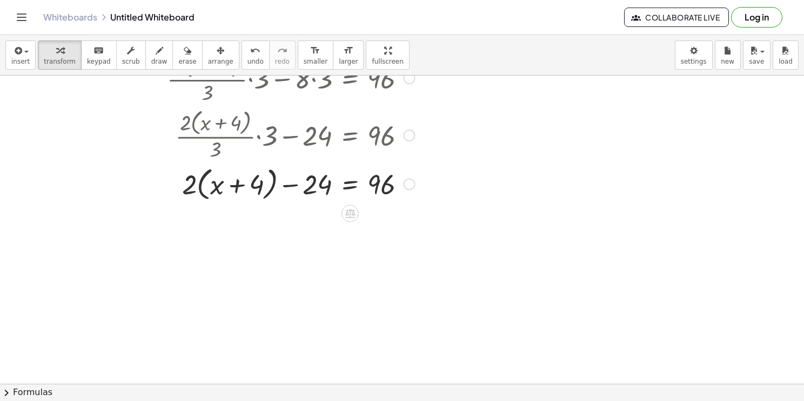
click at [288, 185] on div at bounding box center [303, 183] width 283 height 41
drag, startPoint x: 191, startPoint y: 185, endPoint x: 224, endPoint y: 183, distance: 32.5
click at [224, 183] on div at bounding box center [303, 183] width 283 height 41
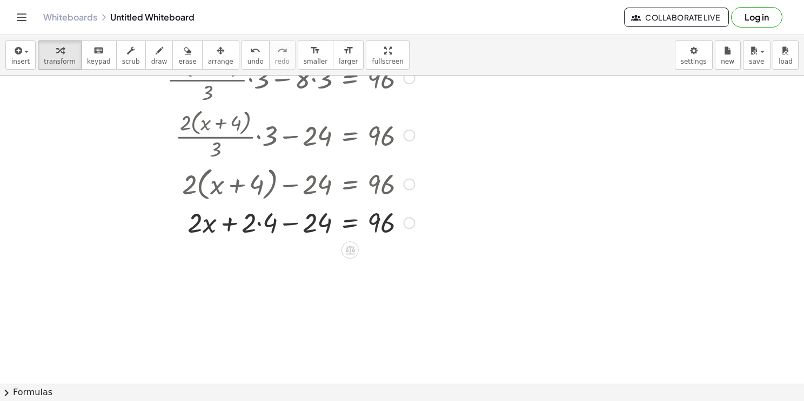
click at [263, 223] on div at bounding box center [303, 222] width 283 height 37
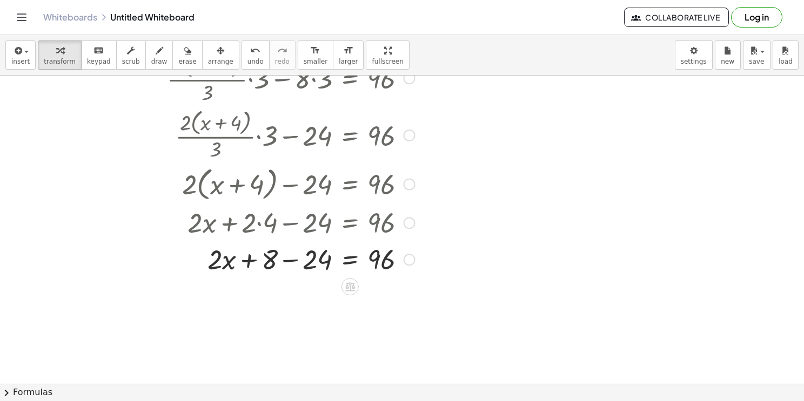
click at [293, 260] on div at bounding box center [303, 258] width 283 height 37
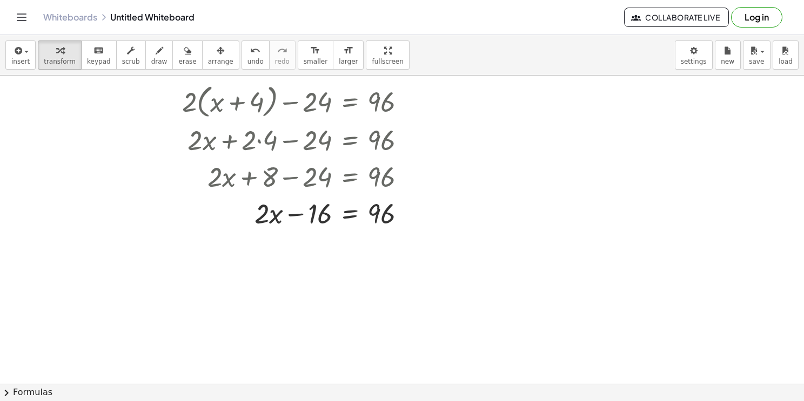
scroll to position [475, 0]
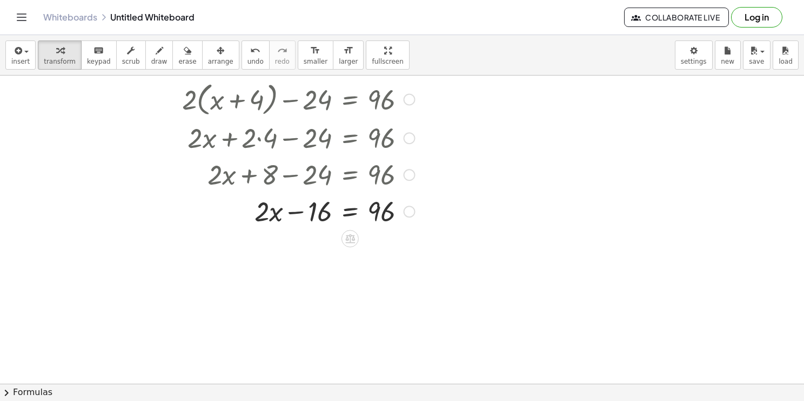
click at [405, 172] on div at bounding box center [410, 175] width 12 height 12
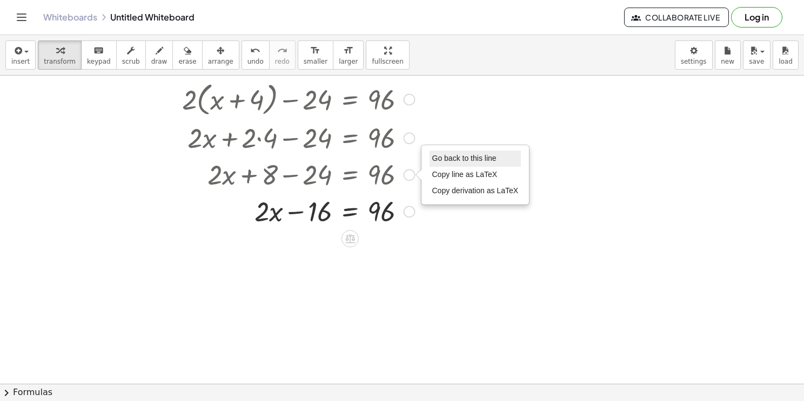
click at [435, 159] on span "Go back to this line" at bounding box center [464, 158] width 64 height 9
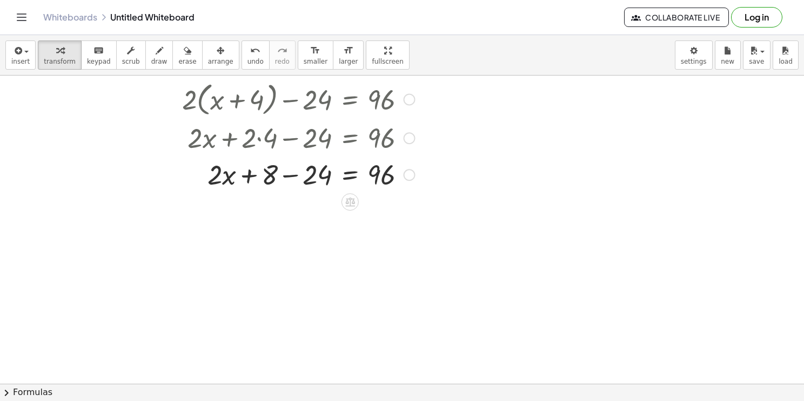
click at [408, 174] on div "Go back to this line Copy line as LaTeX Copy derivation as LaTeX" at bounding box center [410, 175] width 12 height 12
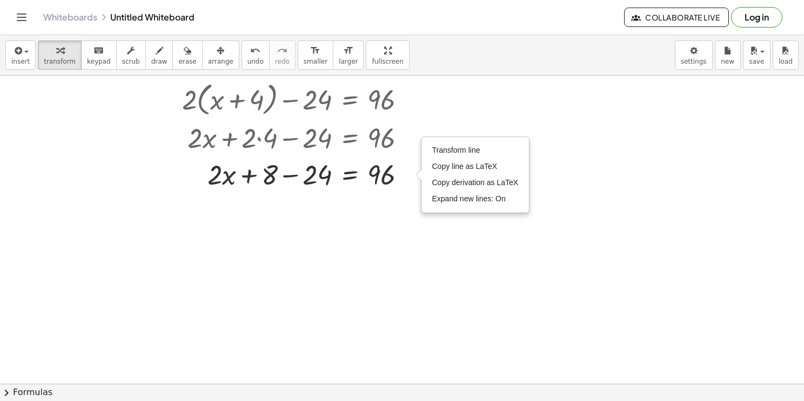
click at [353, 255] on div at bounding box center [402, 63] width 804 height 927
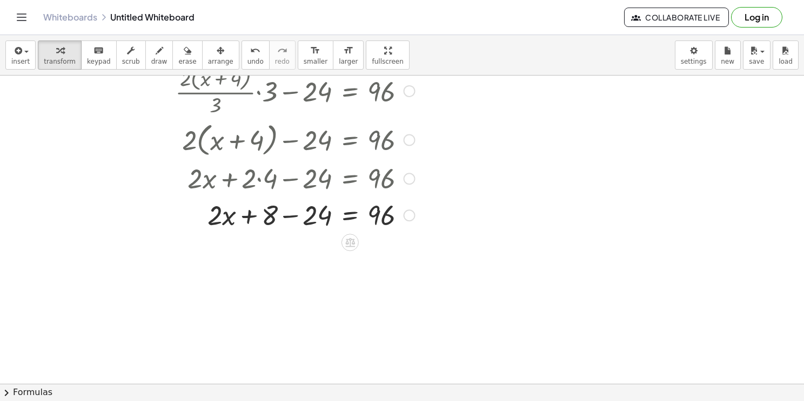
scroll to position [445, 0]
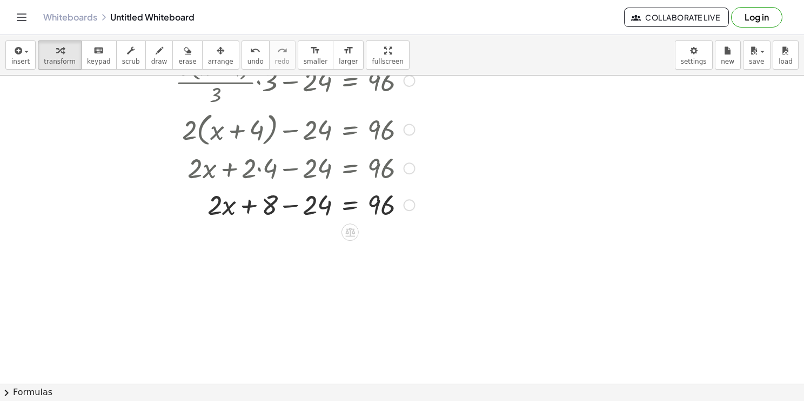
click at [247, 212] on div at bounding box center [303, 204] width 283 height 37
drag, startPoint x: 229, startPoint y: 211, endPoint x: 130, endPoint y: 176, distance: 104.7
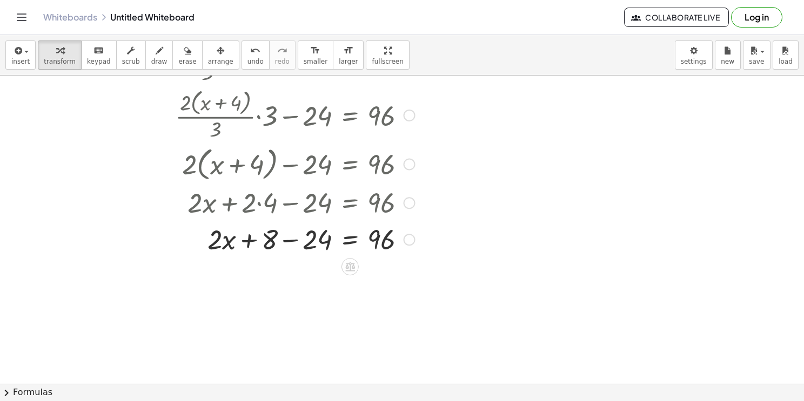
scroll to position [420, 0]
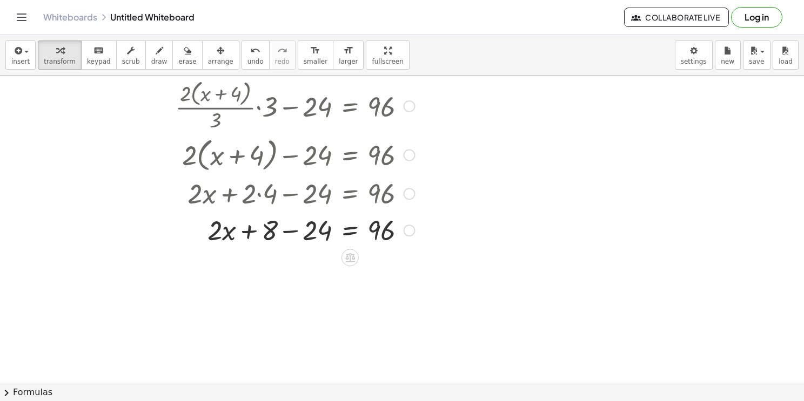
click at [273, 229] on div at bounding box center [303, 229] width 283 height 37
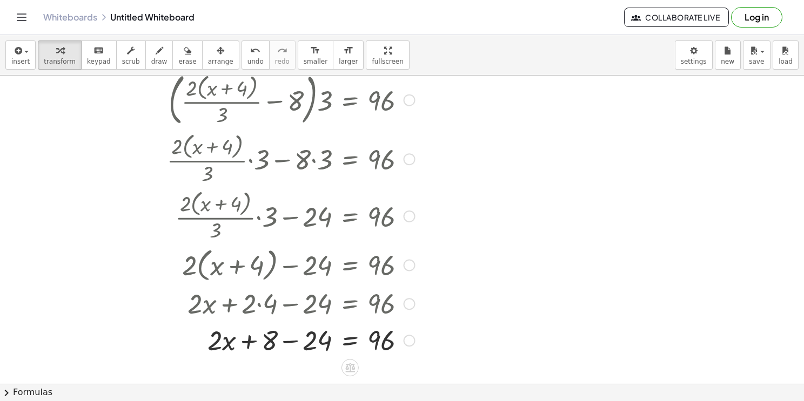
scroll to position [308, 0]
click at [409, 217] on div at bounding box center [410, 218] width 12 height 12
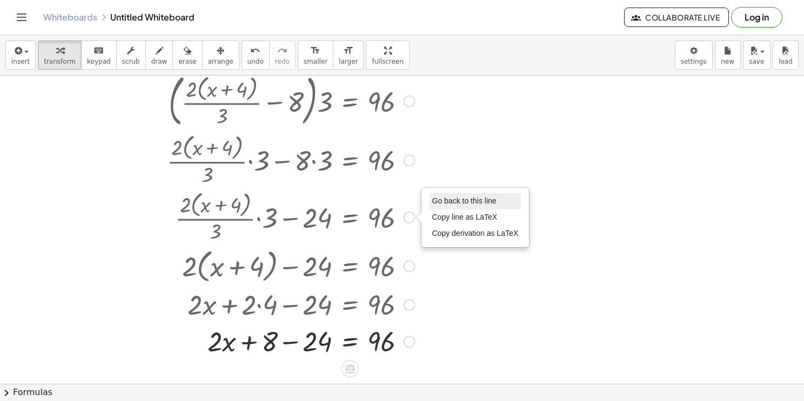
click at [461, 198] on span "Go back to this line" at bounding box center [464, 201] width 64 height 9
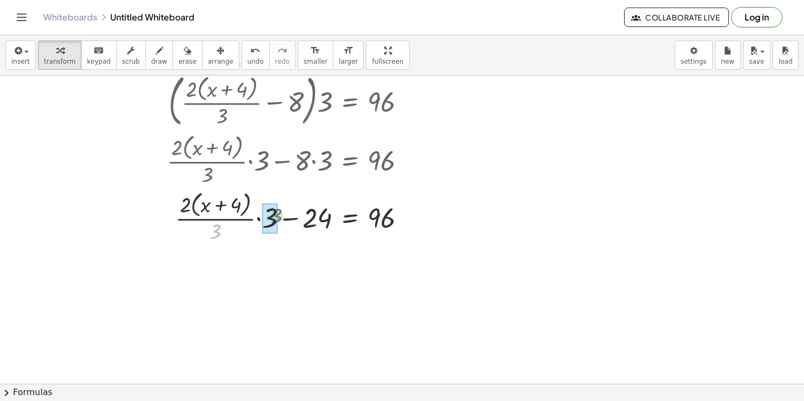
drag, startPoint x: 213, startPoint y: 231, endPoint x: 272, endPoint y: 215, distance: 60.9
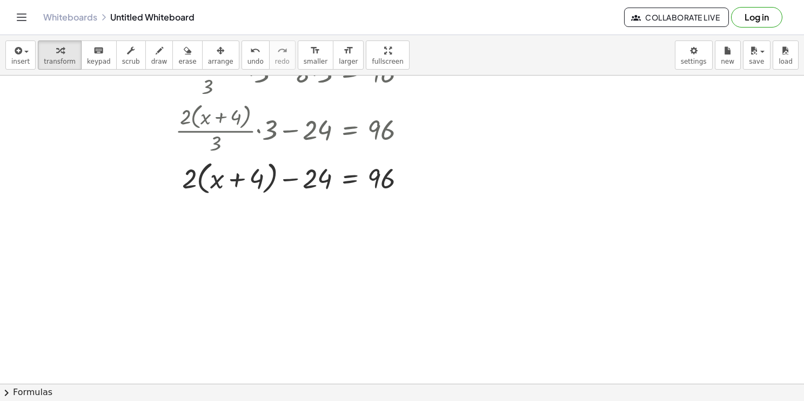
scroll to position [406, 0]
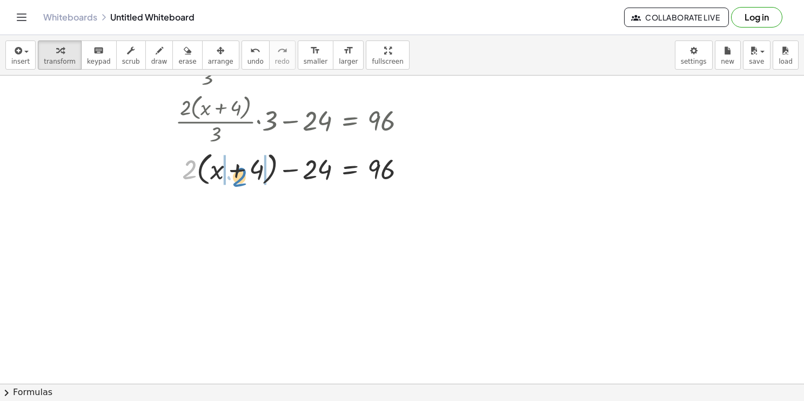
drag, startPoint x: 191, startPoint y: 163, endPoint x: 241, endPoint y: 171, distance: 50.8
click at [241, 171] on div at bounding box center [303, 168] width 283 height 41
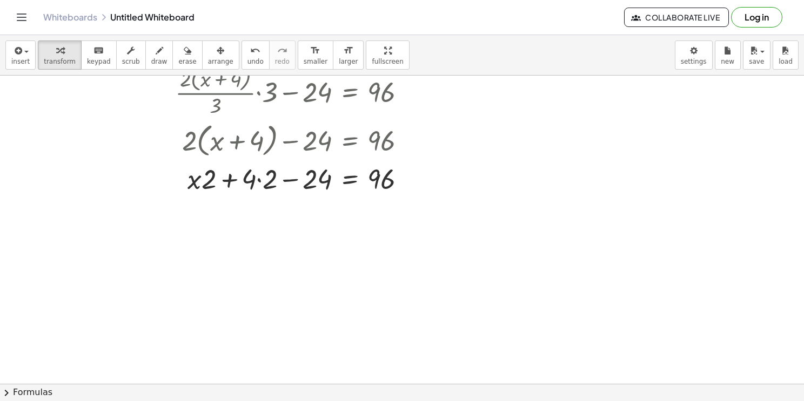
scroll to position [440, 0]
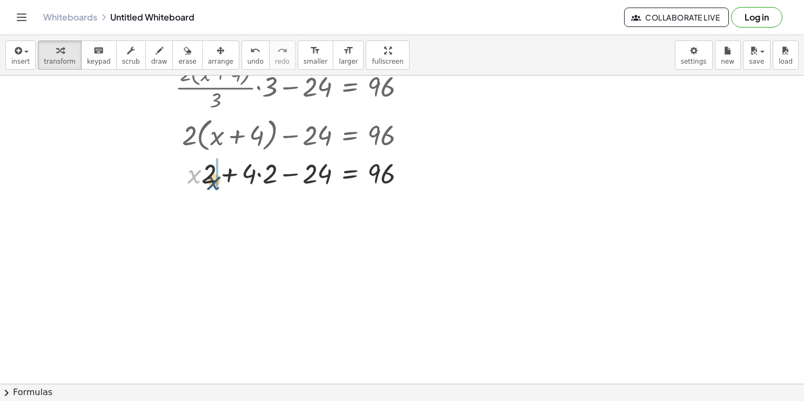
drag, startPoint x: 197, startPoint y: 174, endPoint x: 220, endPoint y: 178, distance: 24.1
click at [220, 178] on div at bounding box center [303, 172] width 283 height 37
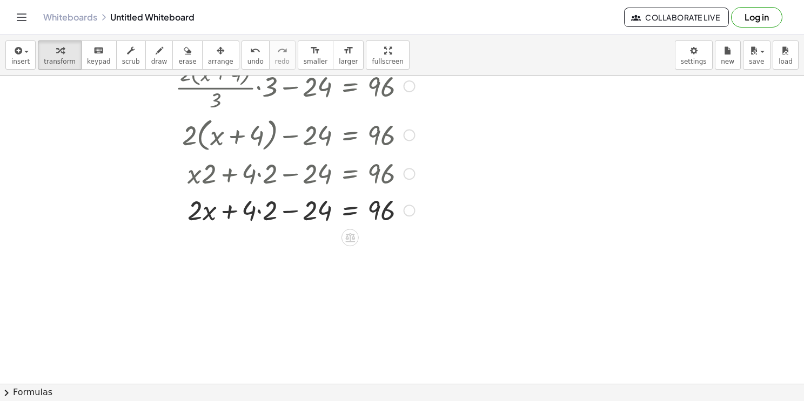
click at [261, 203] on div at bounding box center [303, 209] width 283 height 37
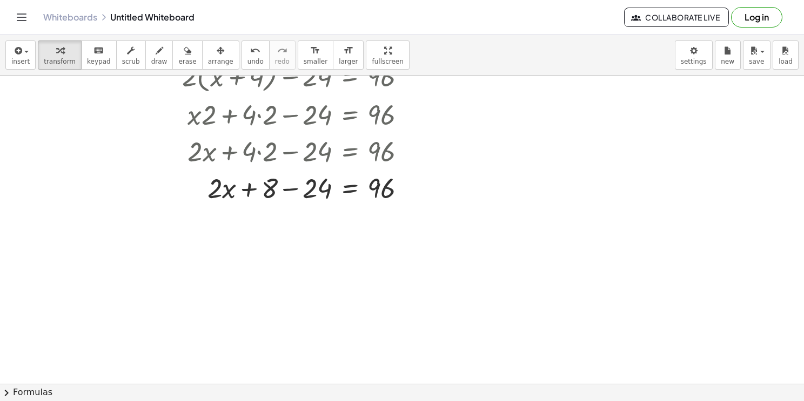
scroll to position [514, 0]
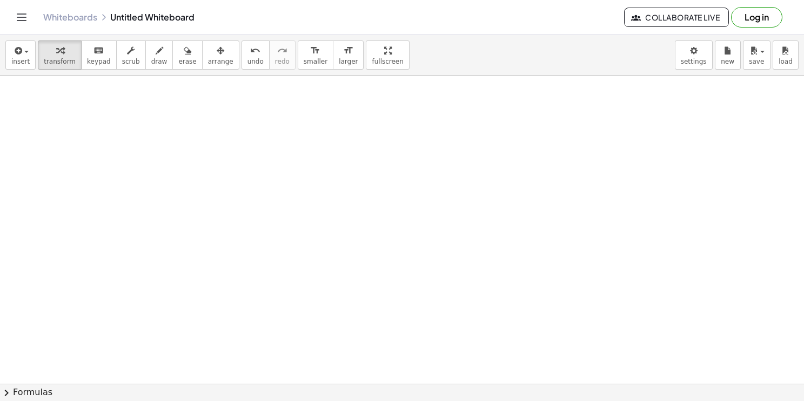
drag, startPoint x: 406, startPoint y: 174, endPoint x: 419, endPoint y: 18, distance: 156.1
click at [419, 18] on div "Graspable Math Activities Get Started Activity Bank Assigned Work Classes White…" at bounding box center [402, 200] width 804 height 401
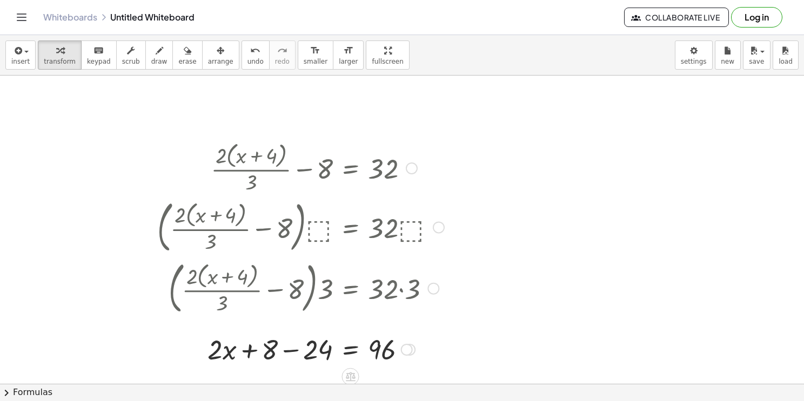
scroll to position [115, 0]
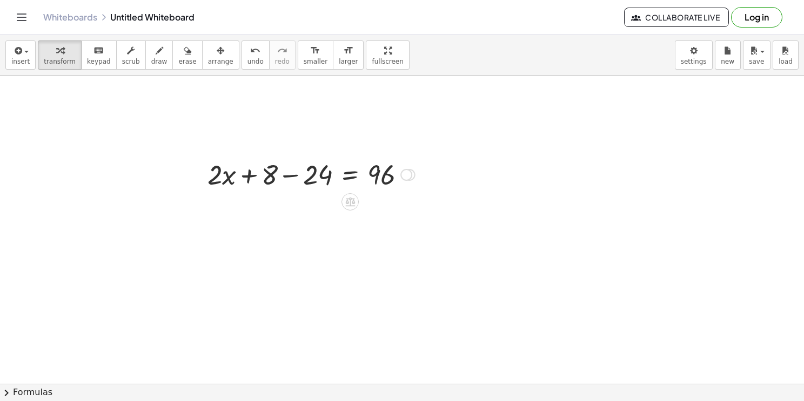
drag, startPoint x: 405, startPoint y: 356, endPoint x: 382, endPoint y: 129, distance: 228.6
click at [382, 129] on div "+ · 2 · ( + x + 4 ) · 3 − 8 = 32 · ( + · 2 · ( + x + 4 ) · 3 − 8 ) · ⬚ = · 32 ·…" at bounding box center [402, 270] width 804 height 618
click at [408, 174] on div at bounding box center [406, 175] width 12 height 12
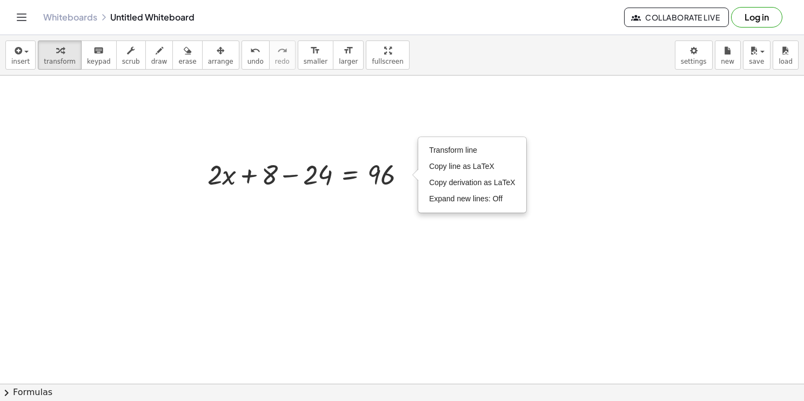
click at [384, 245] on div at bounding box center [402, 270] width 804 height 618
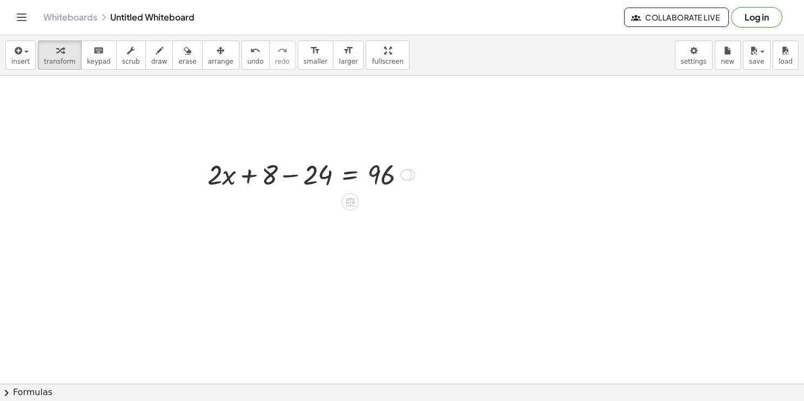
click at [248, 172] on div at bounding box center [311, 174] width 218 height 37
click at [289, 176] on div at bounding box center [311, 174] width 218 height 37
click at [350, 182] on div at bounding box center [334, 174] width 171 height 37
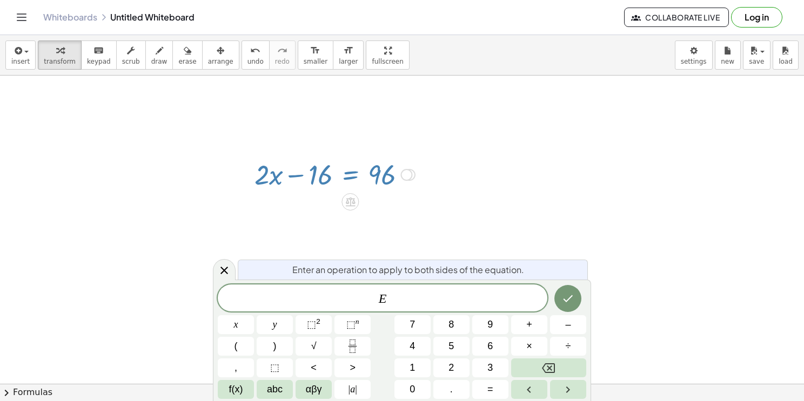
click at [162, 251] on div at bounding box center [402, 270] width 804 height 618
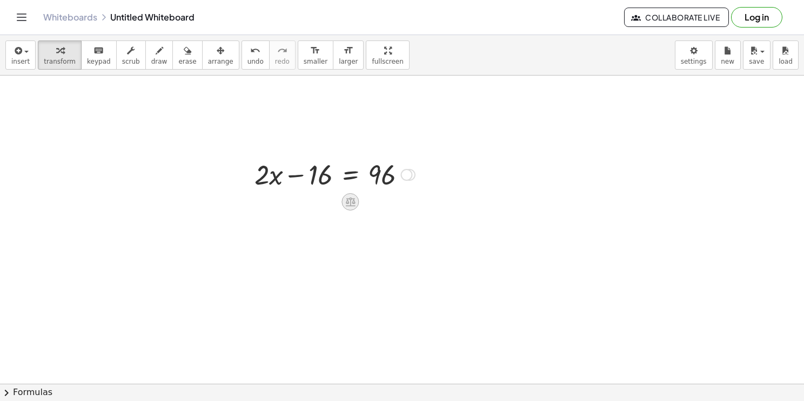
click at [346, 197] on icon at bounding box center [350, 201] width 11 height 11
click at [307, 196] on span "+" at bounding box center [307, 202] width 6 height 16
click at [318, 178] on div at bounding box center [335, 174] width 276 height 37
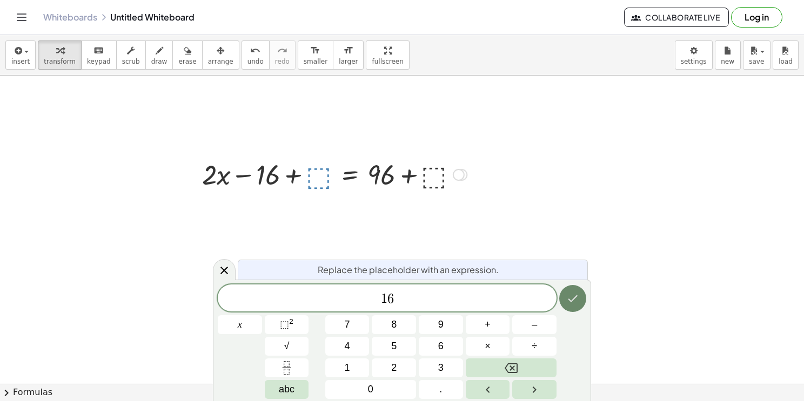
click at [573, 307] on button "Done" at bounding box center [572, 298] width 27 height 27
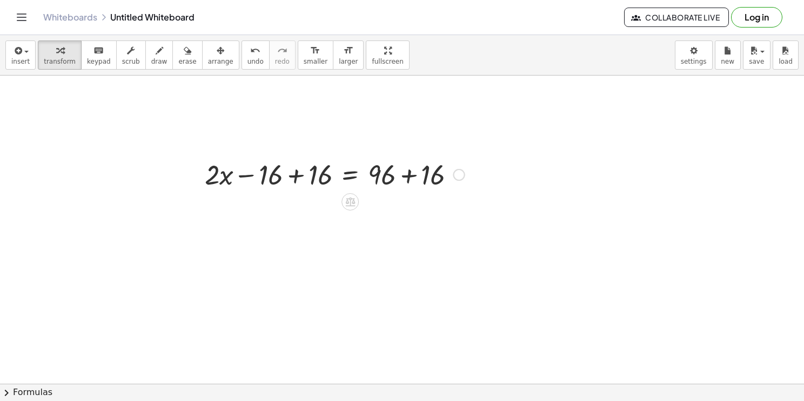
click at [406, 276] on div at bounding box center [402, 270] width 804 height 618
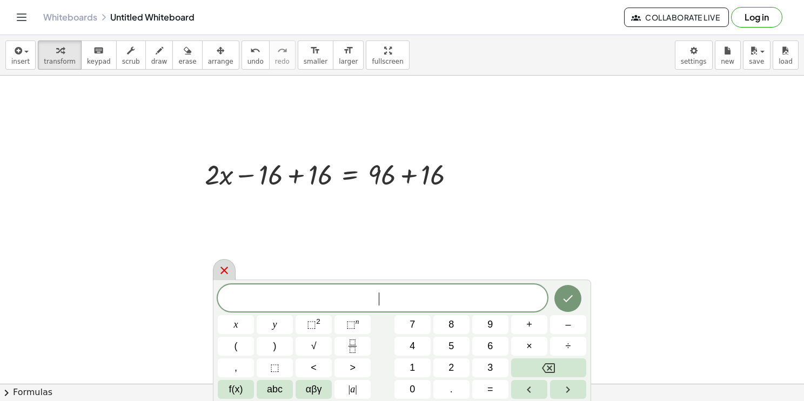
click at [221, 265] on icon at bounding box center [224, 270] width 13 height 13
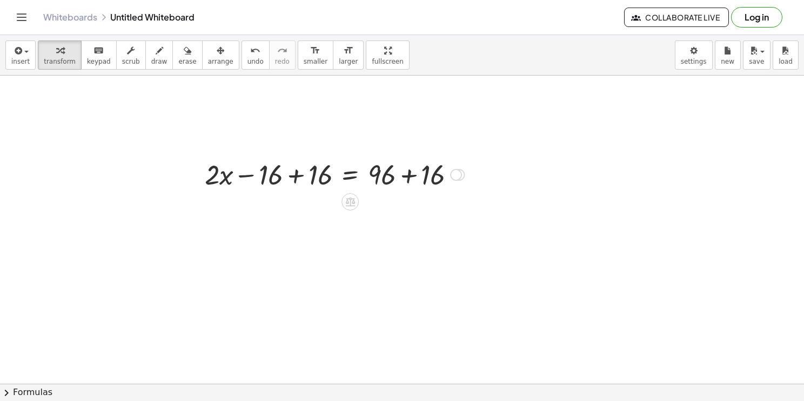
click at [412, 174] on div at bounding box center [334, 174] width 271 height 37
click at [297, 176] on div at bounding box center [312, 174] width 226 height 37
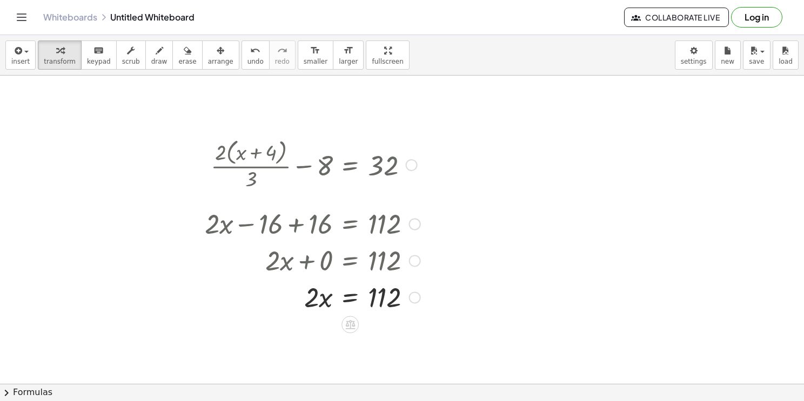
drag, startPoint x: 409, startPoint y: 166, endPoint x: 461, endPoint y: 401, distance: 240.1
click at [461, 401] on div "insert select one: Math Expression Function Text Youtube Video Graphing Geometr…" at bounding box center [402, 218] width 804 height 366
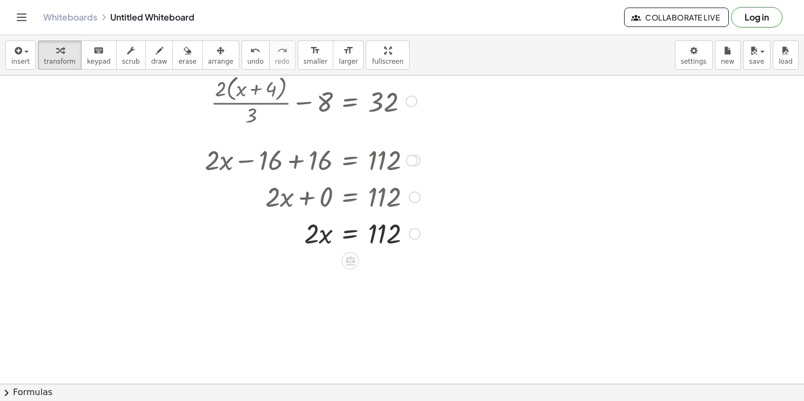
scroll to position [180, 0]
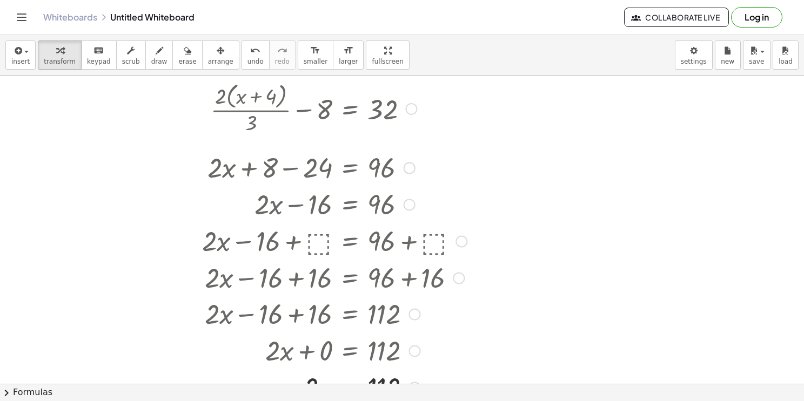
drag, startPoint x: 415, startPoint y: 166, endPoint x: 452, endPoint y: 400, distance: 236.7
click at [452, 400] on div "insert select one: Math Expression Function Text Youtube Video Graphing Geometr…" at bounding box center [402, 218] width 804 height 366
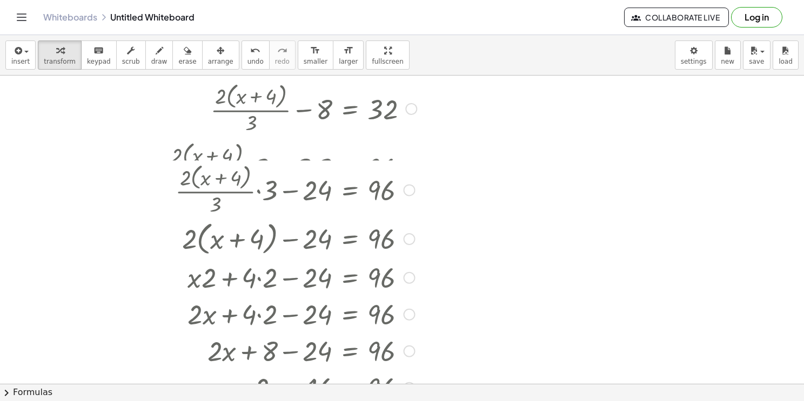
drag, startPoint x: 406, startPoint y: 167, endPoint x: 412, endPoint y: 398, distance: 231.3
click at [412, 398] on div "insert select one: Math Expression Function Text Youtube Video Graphing Geometr…" at bounding box center [402, 218] width 804 height 366
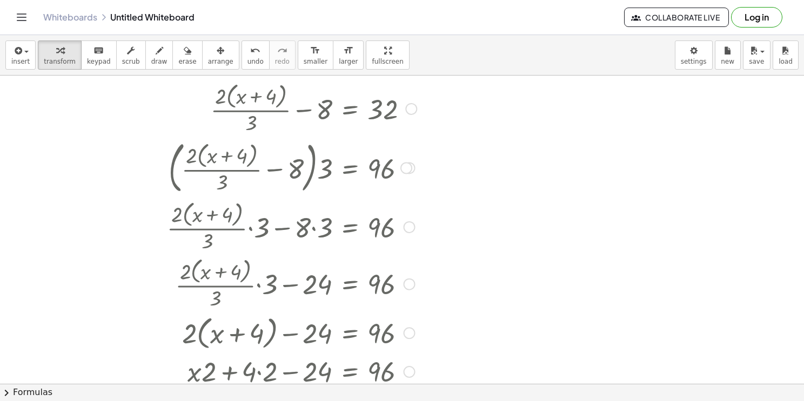
click at [408, 158] on div at bounding box center [317, 167] width 311 height 61
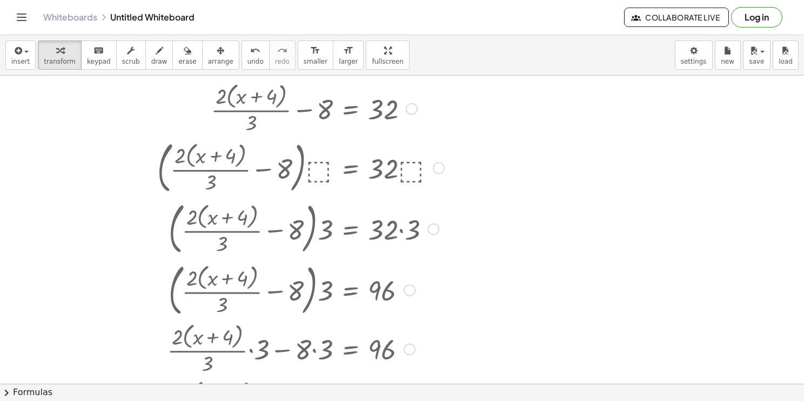
drag, startPoint x: 408, startPoint y: 164, endPoint x: 399, endPoint y: 328, distance: 164.5
click at [351, 109] on div "+ · 2 · ( + x + 4 ) · 3 − 8 = 32 · ( + · 2 · ( + x + 4 ) · 3 − 8 ) · ⬚ = · 32 ·…" at bounding box center [351, 109] width 0 height 0
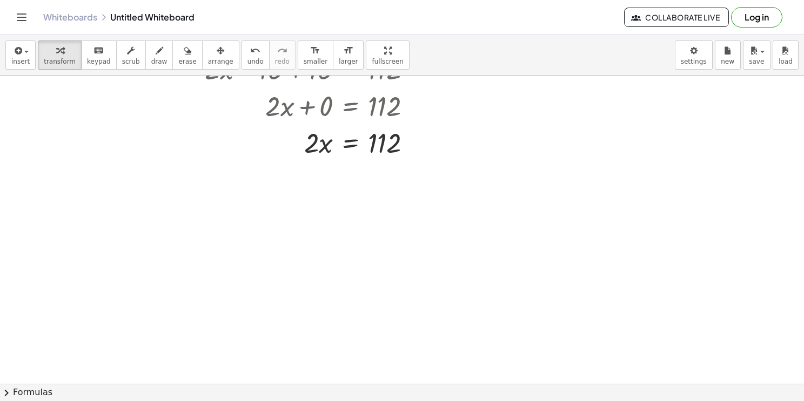
scroll to position [791, 0]
click at [351, 170] on icon at bounding box center [350, 167] width 11 height 11
click at [375, 170] on div "÷" at bounding box center [372, 167] width 17 height 17
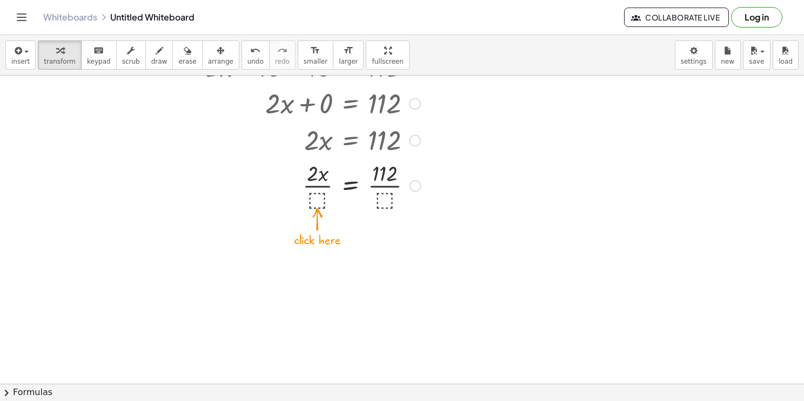
click at [315, 203] on div at bounding box center [312, 185] width 321 height 54
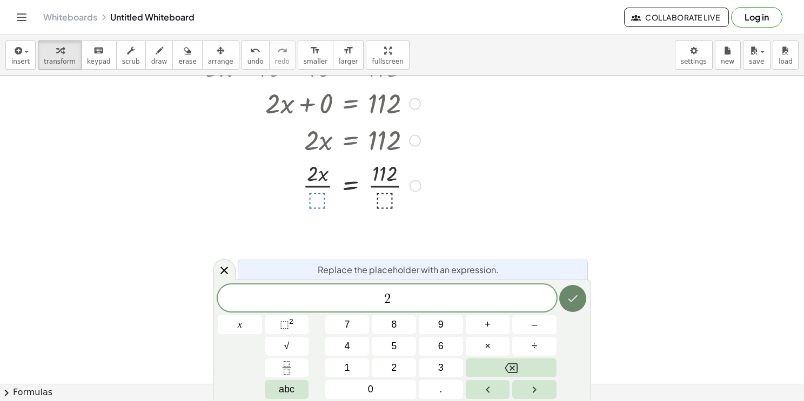
click at [577, 299] on icon "Done" at bounding box center [572, 298] width 13 height 13
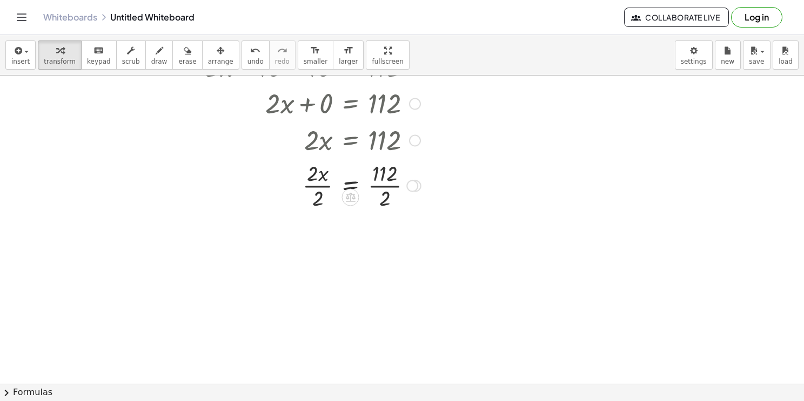
click at [386, 186] on div at bounding box center [312, 185] width 321 height 54
click at [326, 185] on div at bounding box center [314, 185] width 325 height 54
click at [324, 243] on div at bounding box center [312, 239] width 321 height 54
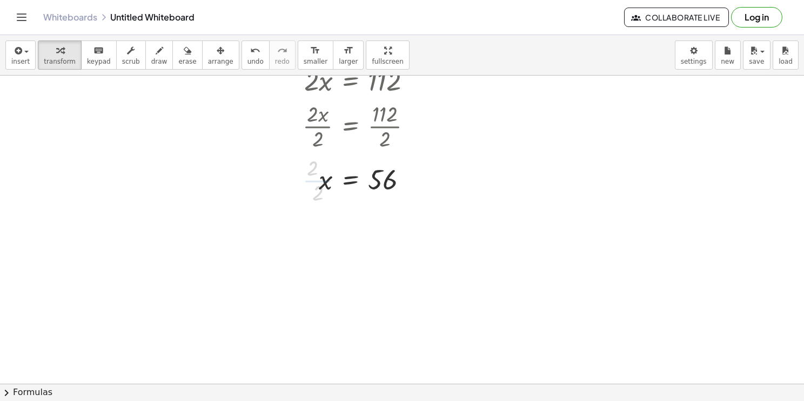
scroll to position [855, 0]
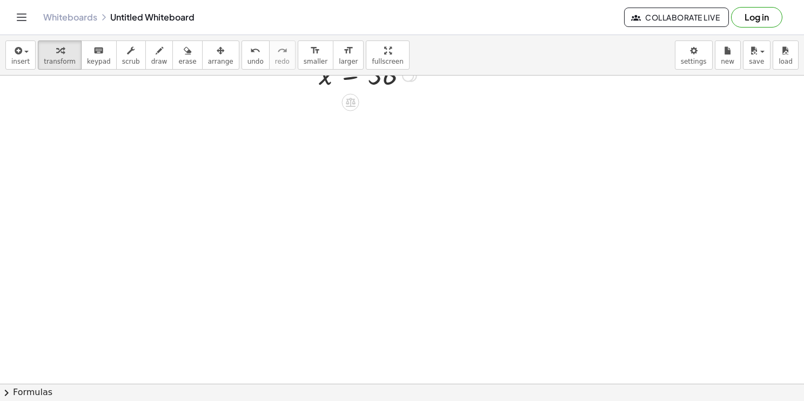
drag, startPoint x: 407, startPoint y: 174, endPoint x: 407, endPoint y: 10, distance: 164.2
click at [407, 10] on div "Graspable Math Activities Get Started Activity Bank Assigned Work Classes White…" at bounding box center [402, 200] width 804 height 401
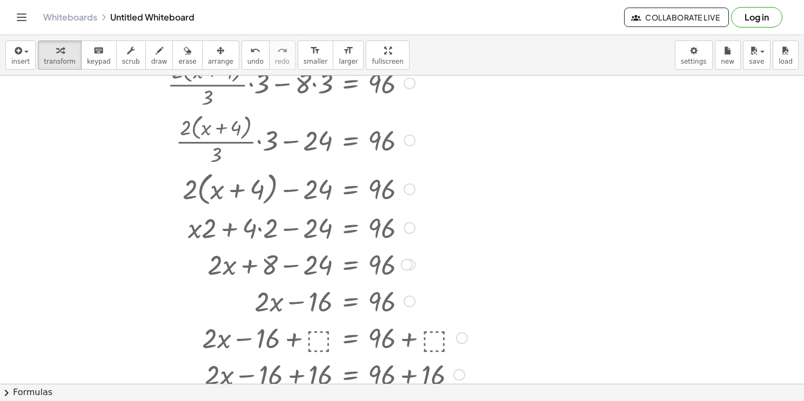
scroll to position [0, 0]
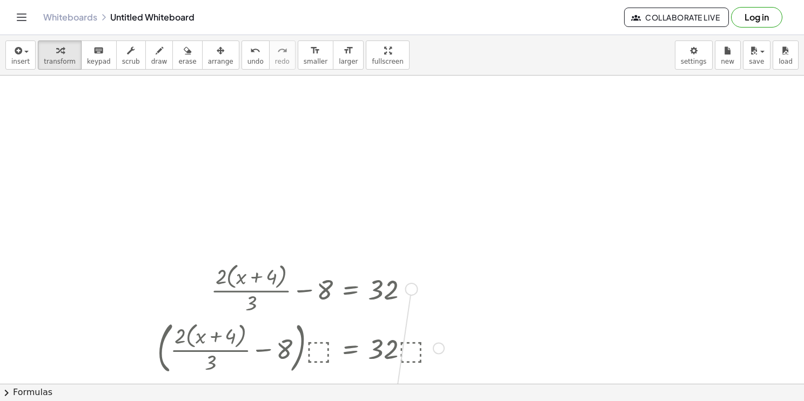
drag, startPoint x: 413, startPoint y: 293, endPoint x: 398, endPoint y: 401, distance: 109.1
click at [398, 401] on div "insert select one: Math Expression Function Text Youtube Video Graphing Geometr…" at bounding box center [402, 218] width 804 height 366
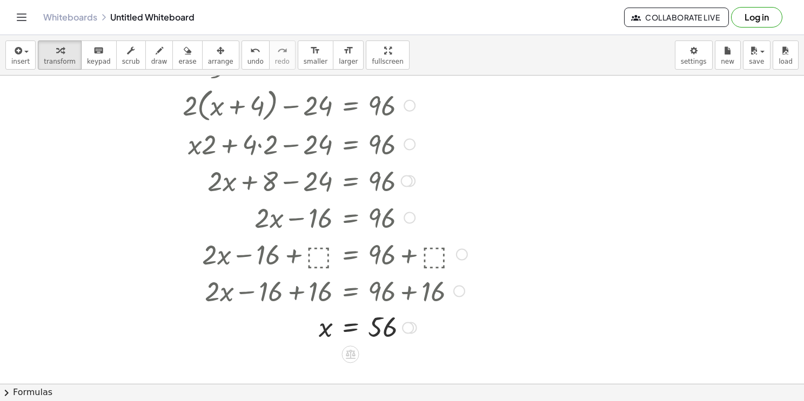
scroll to position [533, 0]
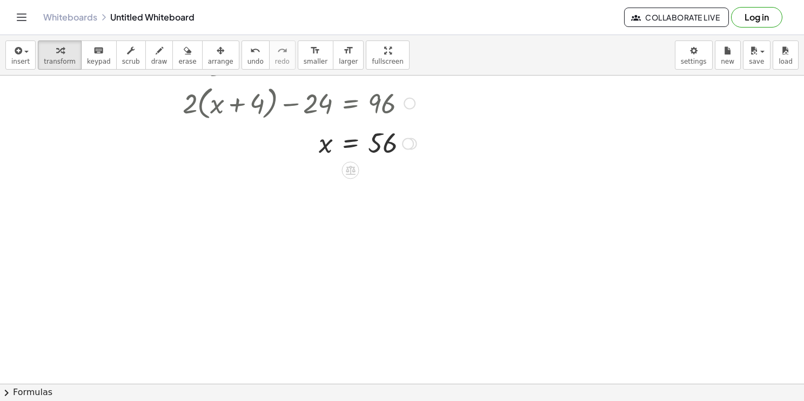
drag, startPoint x: 407, startPoint y: 327, endPoint x: 399, endPoint y: 142, distance: 185.4
click at [351, 144] on div "x = 56 Go back to this line Copy line as LaTeX Copy derivation as LaTeX Transfo…" at bounding box center [351, 144] width 0 height 0
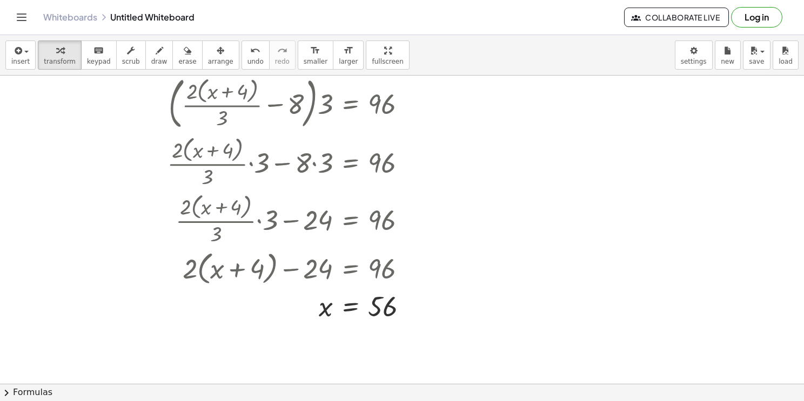
scroll to position [327, 0]
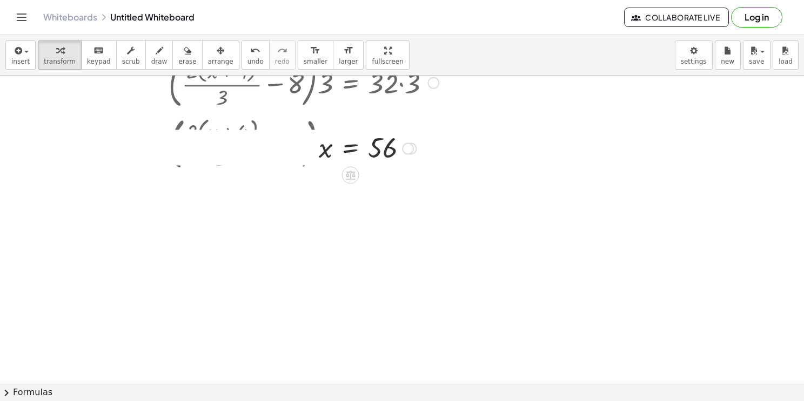
drag, startPoint x: 409, startPoint y: 344, endPoint x: 436, endPoint y: 103, distance: 242.4
click at [351, 149] on div "x = 56 Go back to this line Copy line as LaTeX Copy derivation as LaTeX Transfo…" at bounding box center [351, 149] width 0 height 0
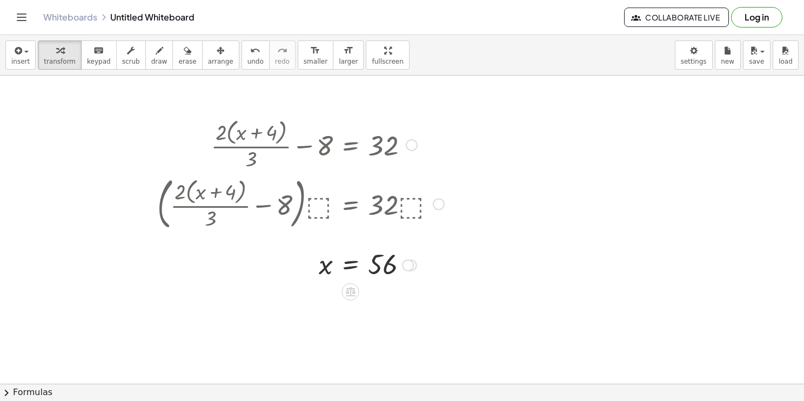
scroll to position [144, 0]
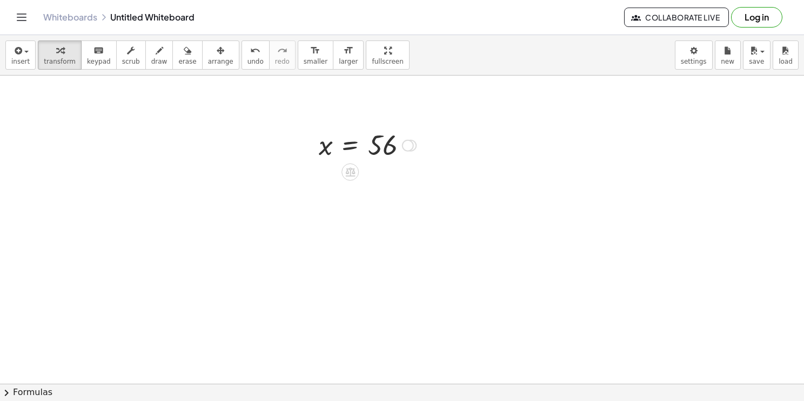
drag, startPoint x: 407, startPoint y: 264, endPoint x: 427, endPoint y: 107, distance: 157.9
click at [427, 107] on div "+ · 2 · ( + x + 4 ) · 3 − 8 = 32 · ( + · 2 · ( + x + 4 ) · 3 − 8 ) · ⬚ = · 32 ·…" at bounding box center [402, 241] width 804 height 618
drag, startPoint x: 406, startPoint y: 288, endPoint x: 419, endPoint y: 213, distance: 76.3
click at [419, 213] on div "+ · 2 · ( + x + 4 ) · 3 − 8 = 32 · ( + · 2 · ( + x + 4 ) · 3 − 8 ) · ⬚ = · 32 ·…" at bounding box center [402, 385] width 804 height 618
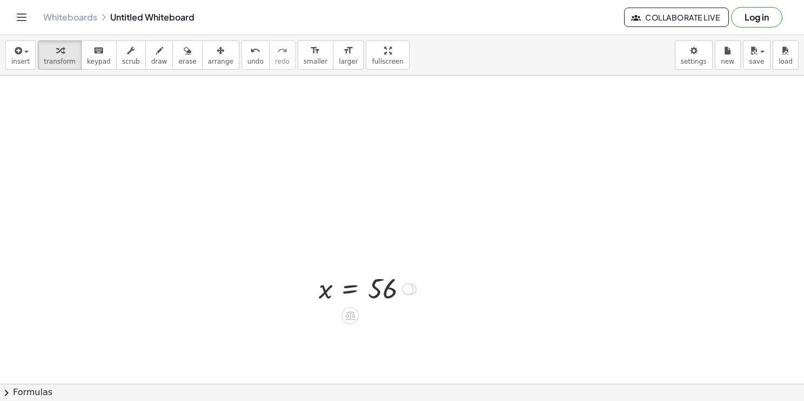
click at [409, 289] on div "Transform line Copy line as LaTeX Copy derivation as LaTeX Expand new lines: Off" at bounding box center [408, 290] width 12 height 12
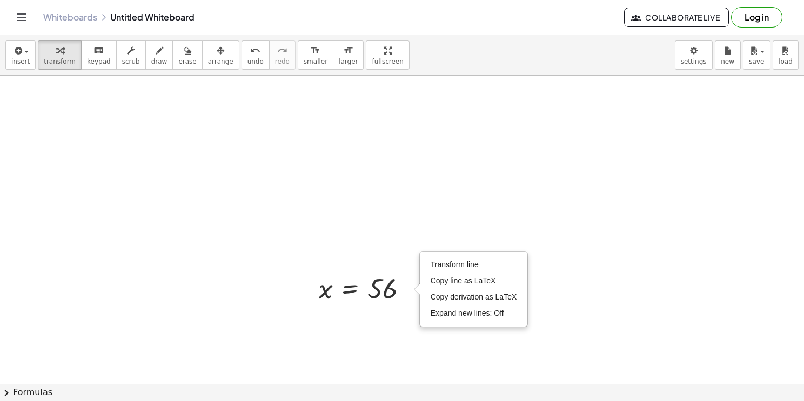
click at [398, 329] on div at bounding box center [402, 385] width 804 height 618
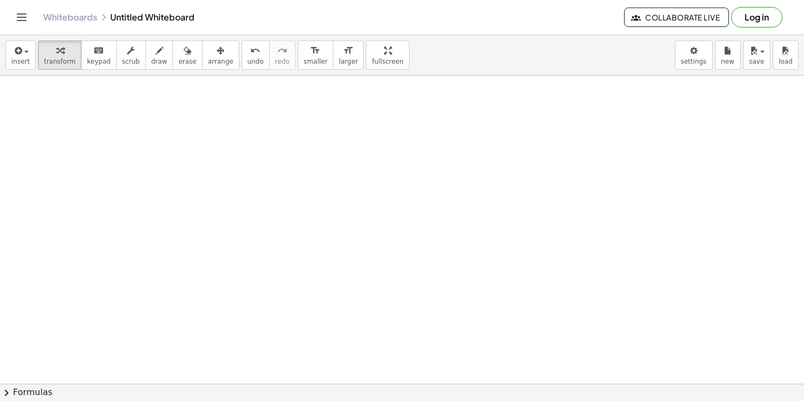
scroll to position [277, 0]
click at [268, 267] on div at bounding box center [402, 108] width 804 height 618
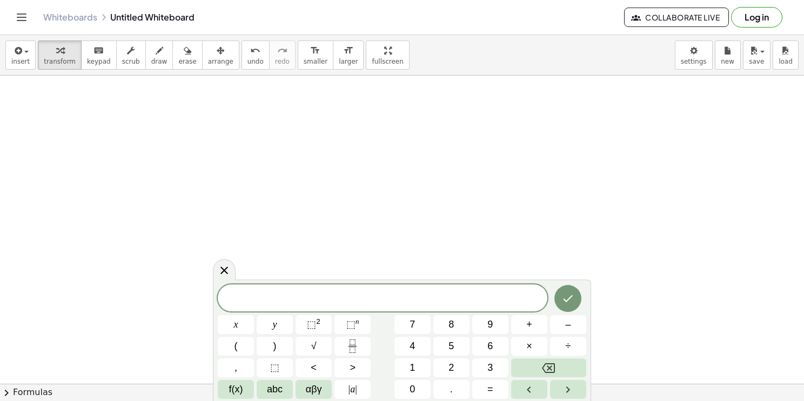
click at [304, 261] on div at bounding box center [402, 108] width 804 height 618
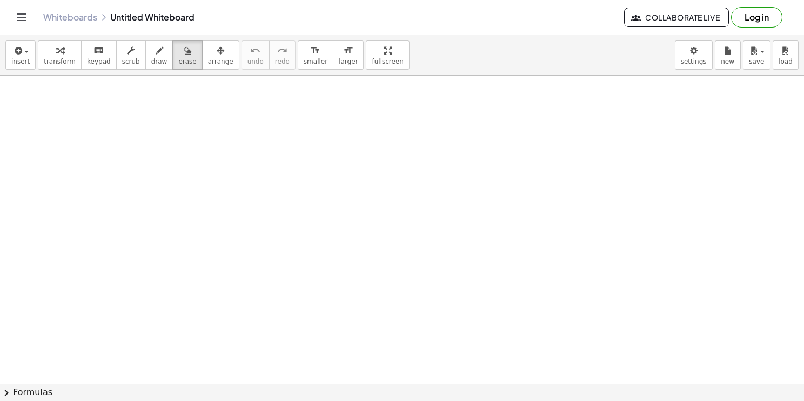
click at [172, 50] on button "erase" at bounding box center [187, 55] width 30 height 29
click at [98, 60] on span "keypad" at bounding box center [99, 62] width 24 height 8
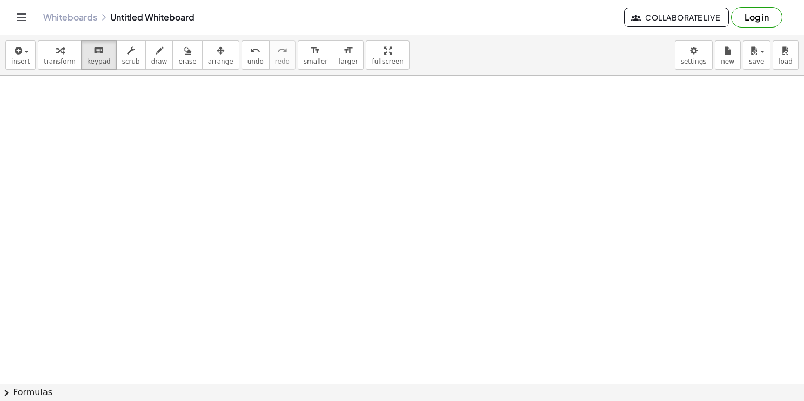
click at [93, 51] on icon "keyboard" at bounding box center [98, 50] width 10 height 13
drag, startPoint x: 186, startPoint y: 158, endPoint x: 294, endPoint y: 204, distance: 116.9
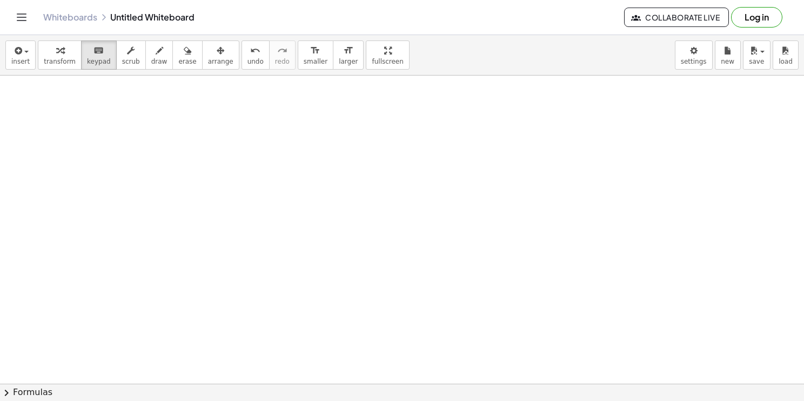
click at [730, 58] on span "new" at bounding box center [728, 62] width 14 height 8
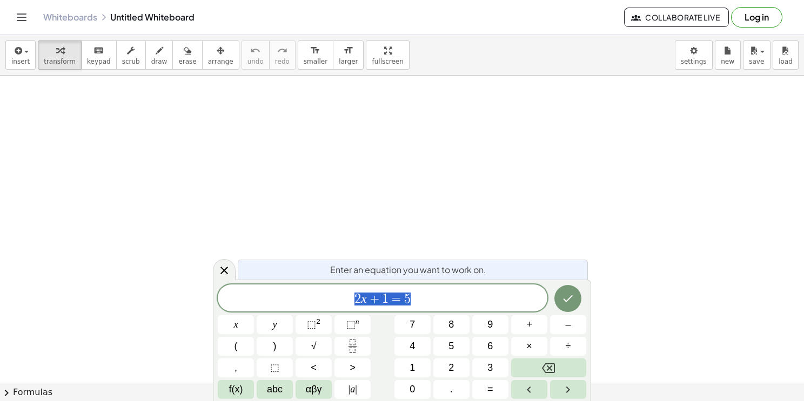
click at [421, 300] on span "2 x + 1 = 5" at bounding box center [383, 299] width 330 height 15
click at [240, 348] on button "(" at bounding box center [236, 346] width 36 height 19
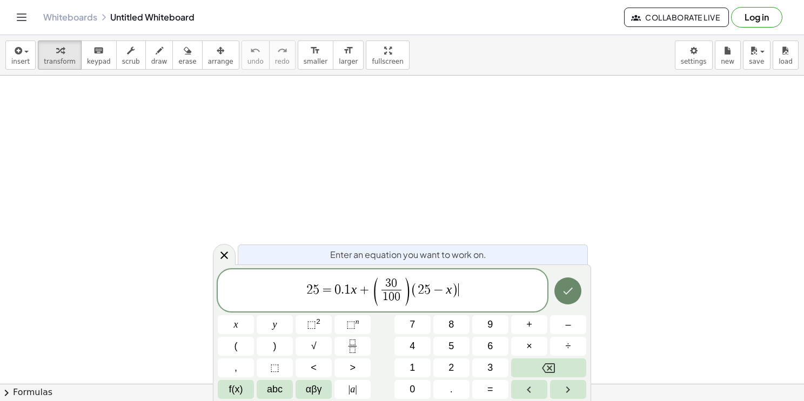
click at [566, 293] on icon "Done" at bounding box center [567, 291] width 13 height 13
